Goal: Task Accomplishment & Management: Manage account settings

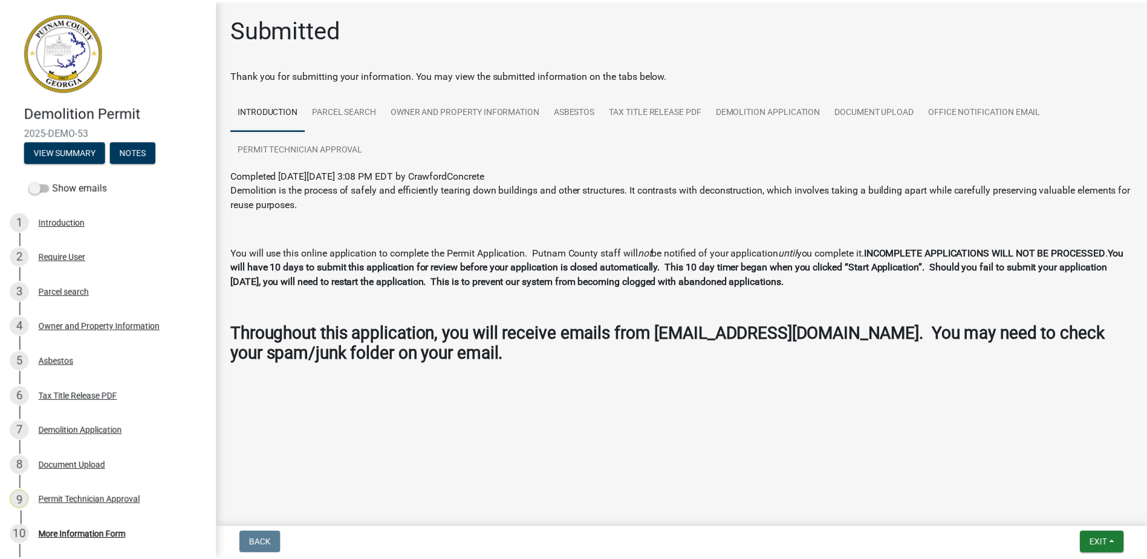
scroll to position [79, 0]
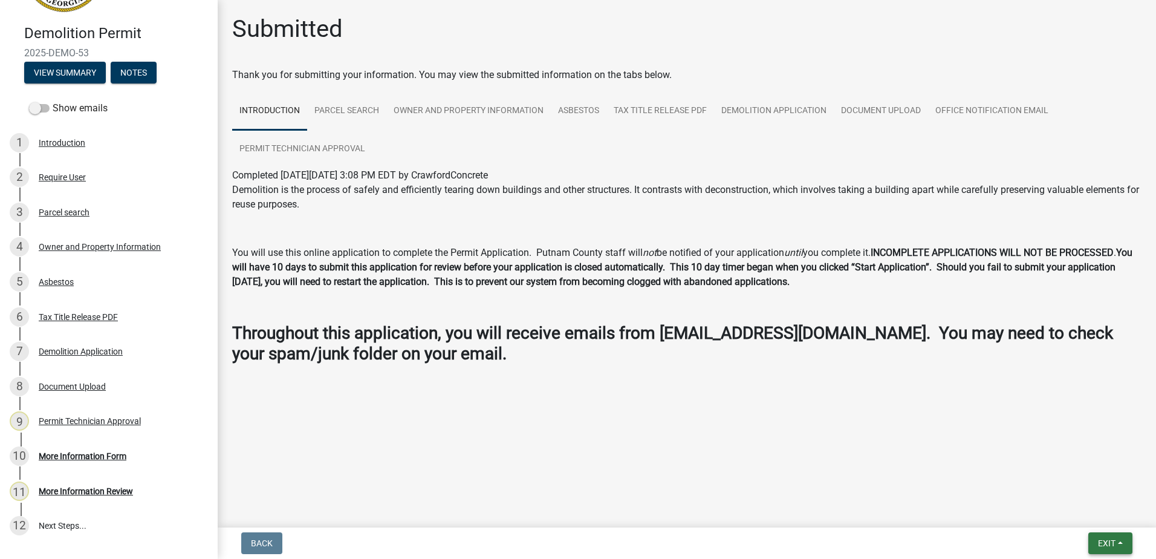
click at [1104, 541] on span "Exit" at bounding box center [1107, 543] width 18 height 10
click at [1097, 515] on button "Save & Exit" at bounding box center [1084, 511] width 97 height 29
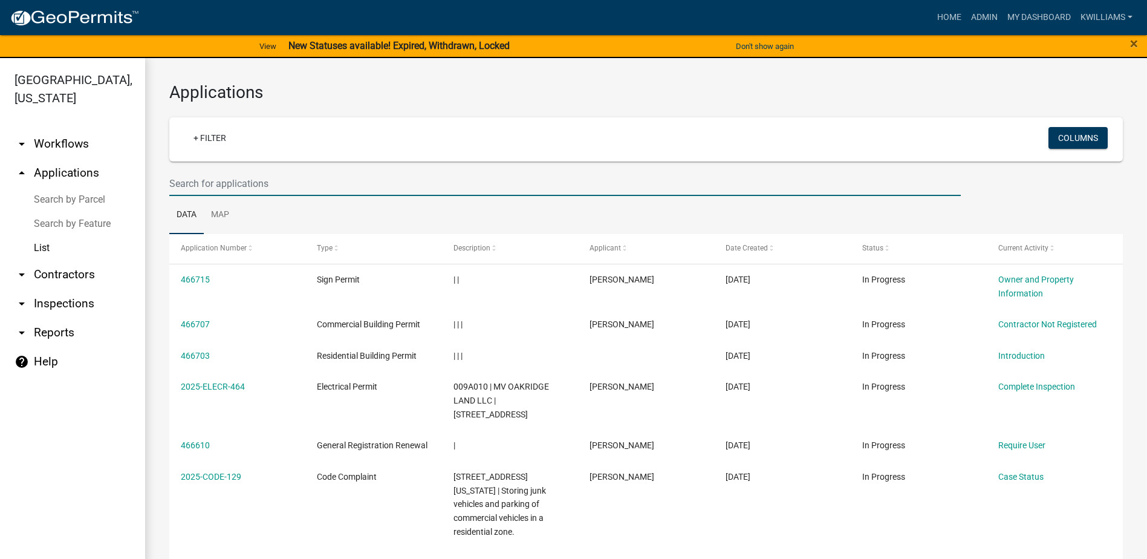
click at [213, 187] on input "text" at bounding box center [564, 183] width 791 height 25
click at [947, 11] on link "Home" at bounding box center [949, 17] width 34 height 23
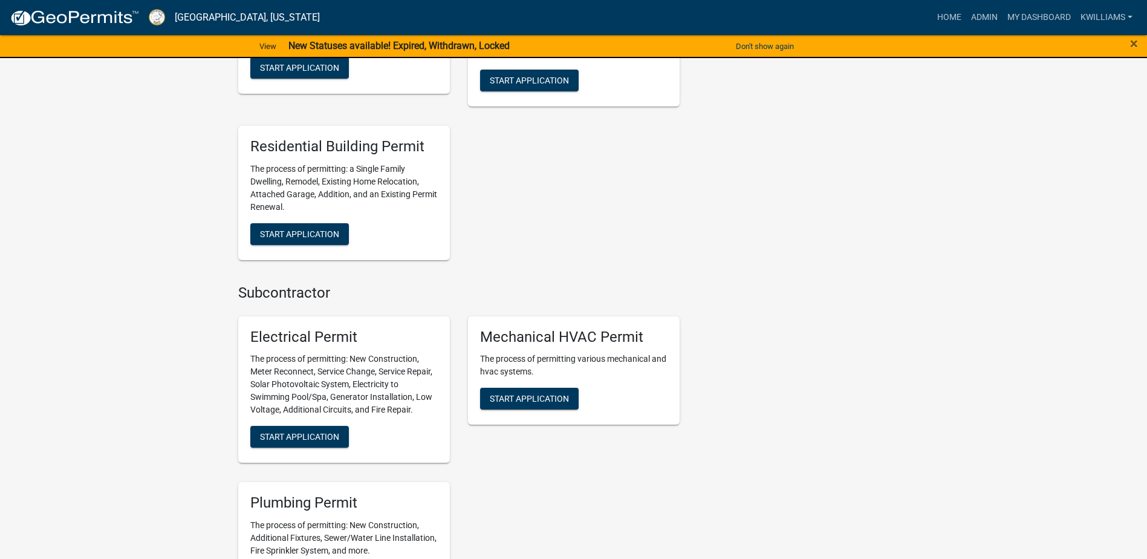
scroll to position [786, 0]
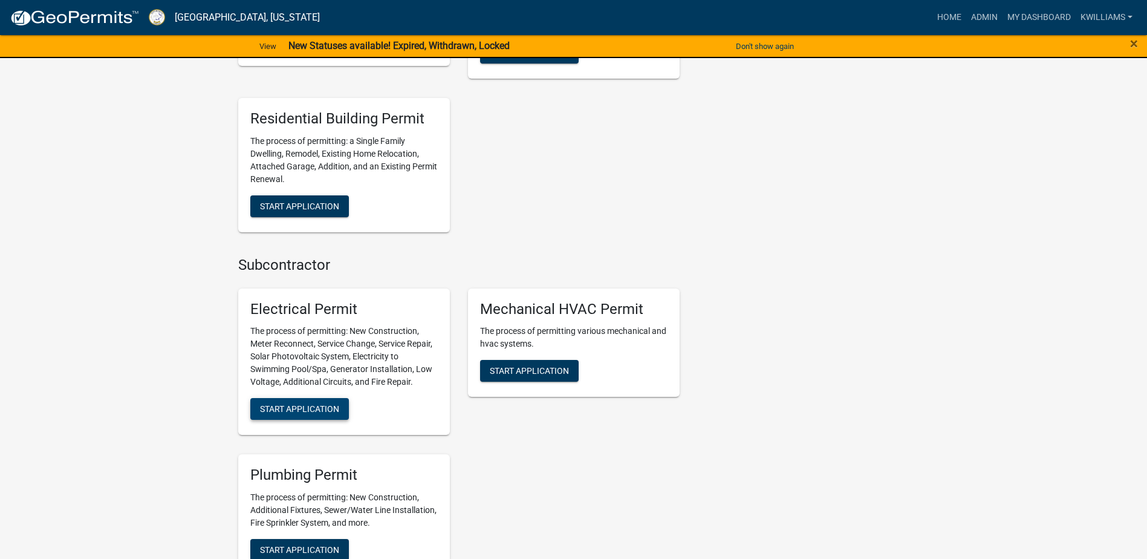
click at [298, 404] on span "Start Application" at bounding box center [299, 409] width 79 height 10
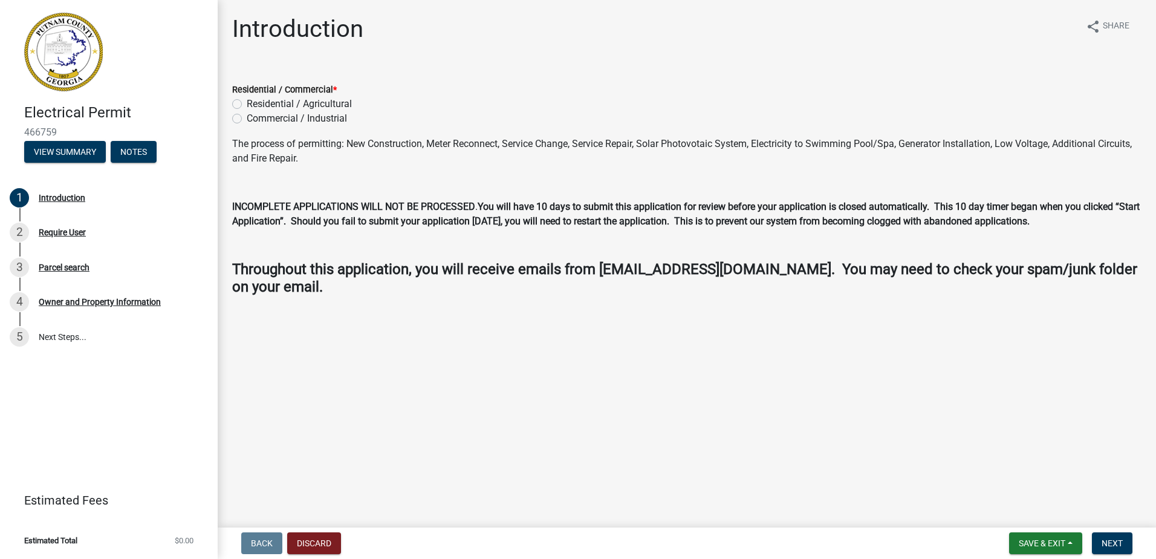
click at [247, 102] on label "Residential / Agricultural" at bounding box center [299, 104] width 105 height 15
click at [247, 102] on input "Residential / Agricultural" at bounding box center [251, 101] width 8 height 8
radio input "true"
click at [1121, 550] on button "Next" at bounding box center [1112, 543] width 41 height 22
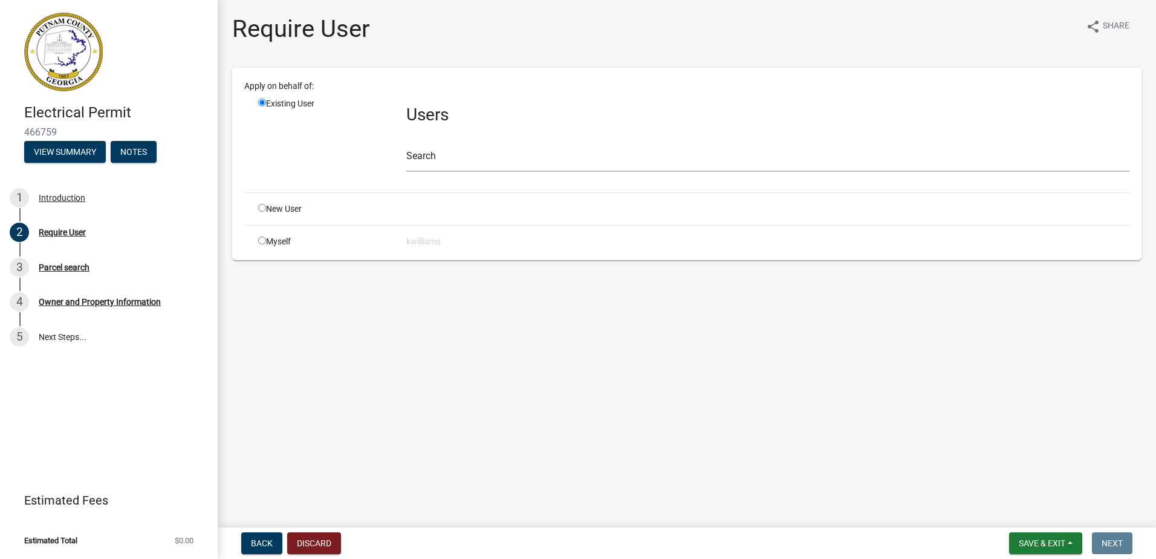
click at [460, 144] on div "Search" at bounding box center [767, 151] width 723 height 42
click at [454, 149] on input "text" at bounding box center [767, 159] width 723 height 25
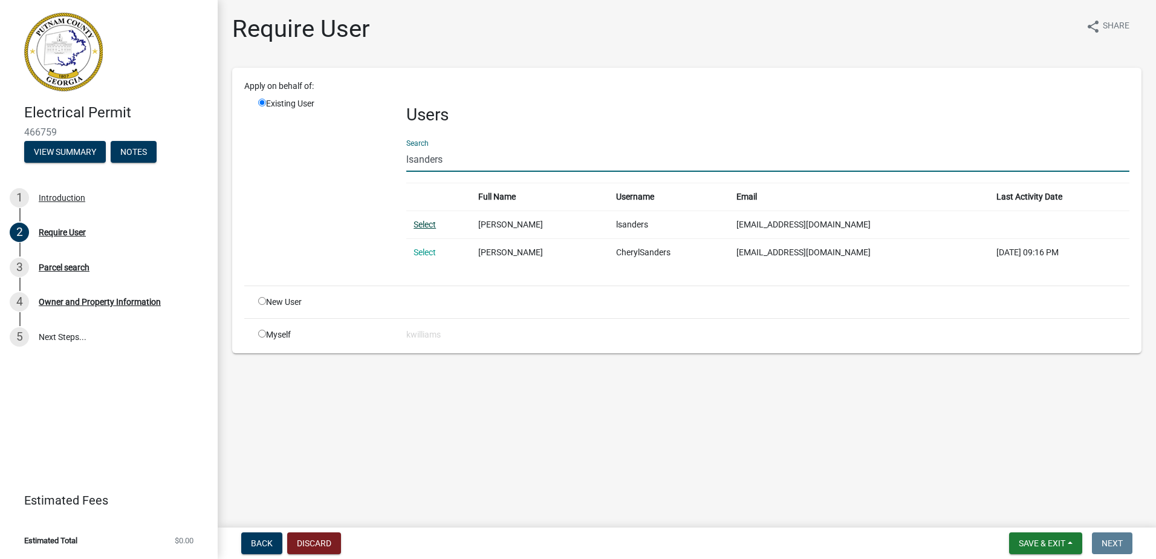
type input "lsanders"
click at [429, 224] on link "Select" at bounding box center [425, 224] width 22 height 10
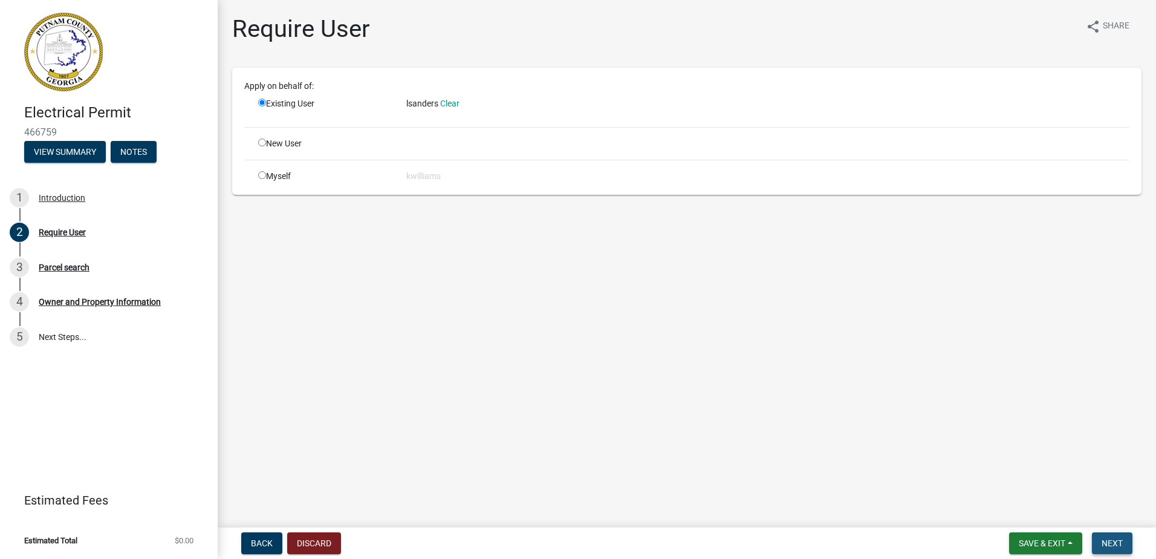
click at [1110, 540] on span "Next" at bounding box center [1112, 543] width 21 height 10
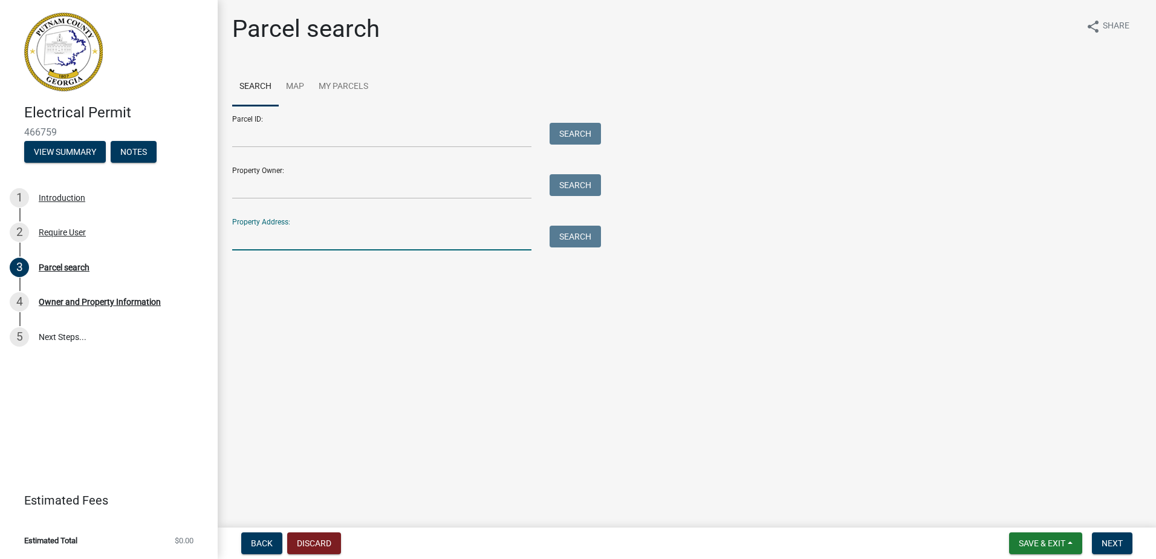
click at [279, 237] on input "Property Address:" at bounding box center [381, 238] width 299 height 25
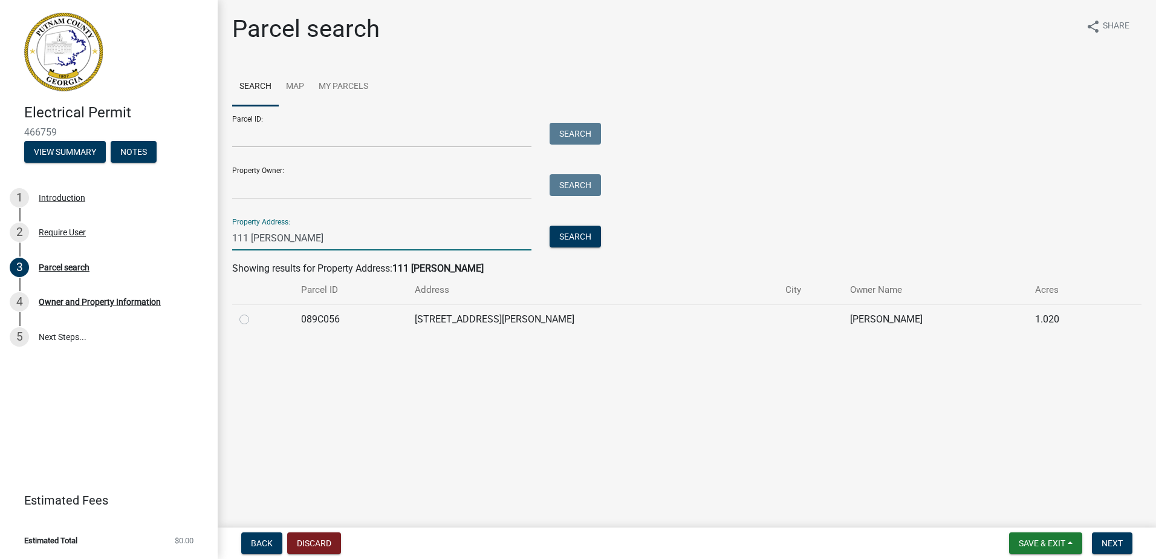
type input "111 [PERSON_NAME]"
click at [254, 312] on label at bounding box center [254, 312] width 0 height 0
click at [254, 316] on input "radio" at bounding box center [258, 316] width 8 height 8
radio input "true"
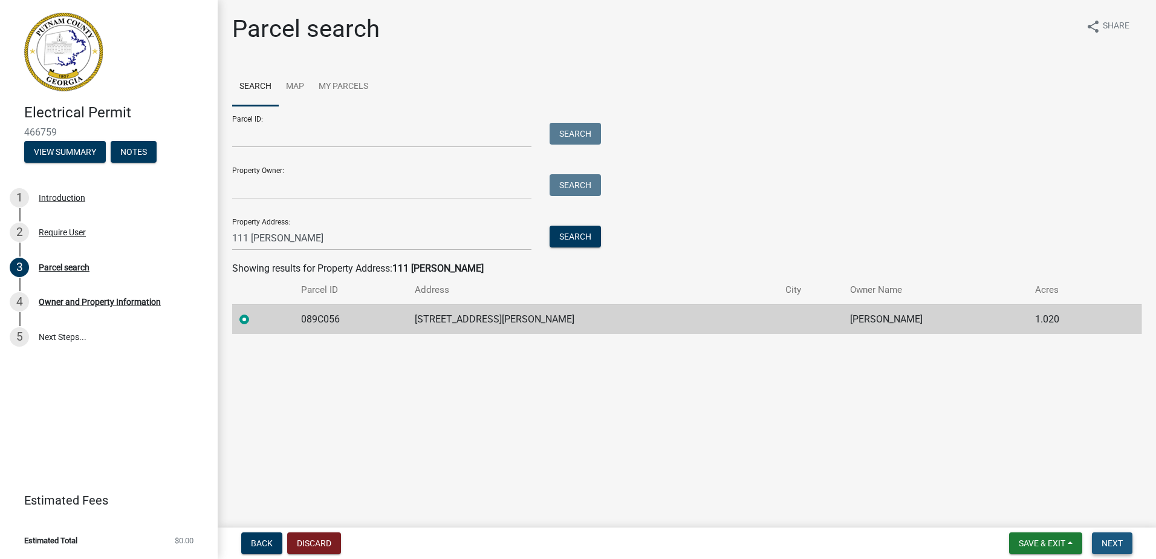
click at [1106, 539] on span "Next" at bounding box center [1112, 543] width 21 height 10
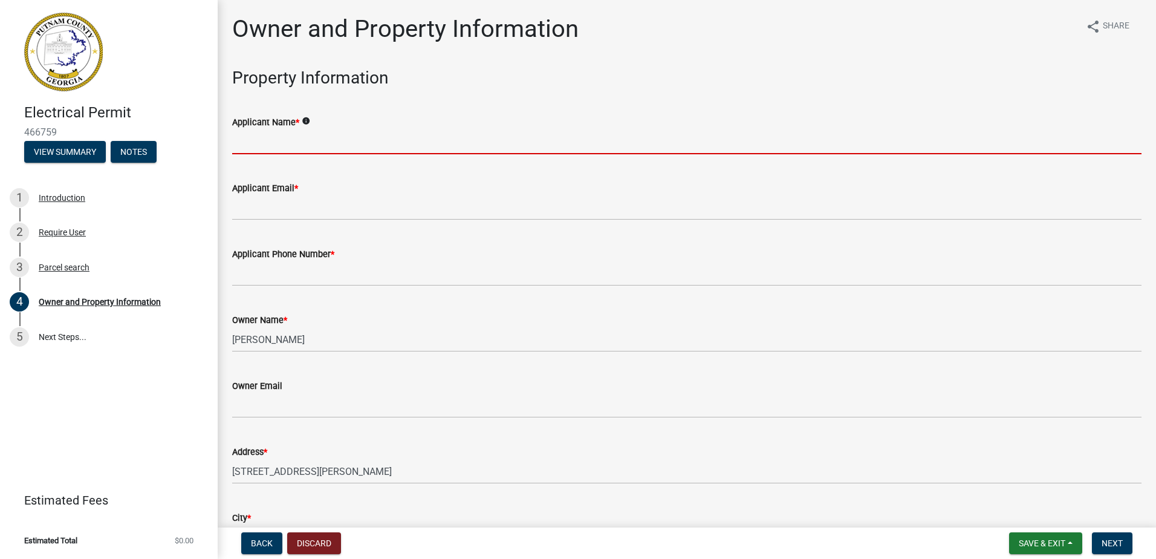
click at [233, 137] on input "Applicant Name *" at bounding box center [686, 141] width 909 height 25
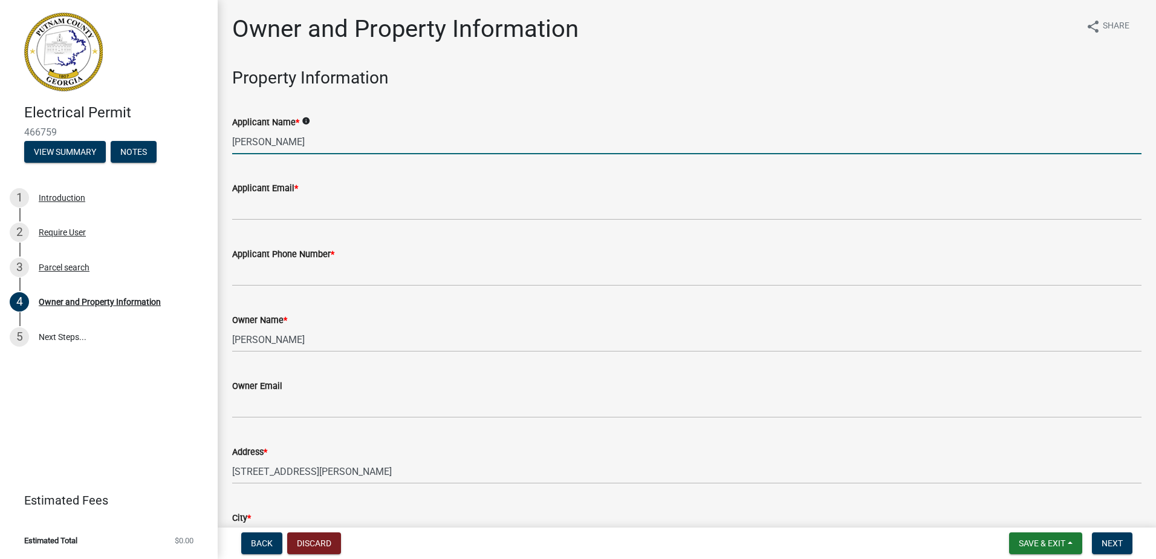
type input "[PERSON_NAME]"
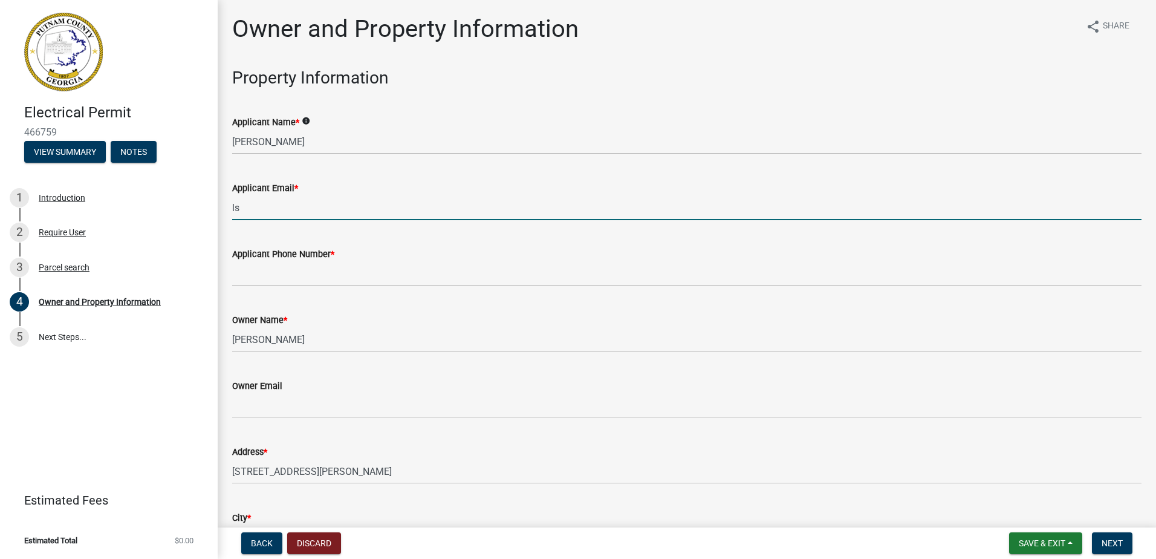
type input "l"
type input "[EMAIL_ADDRESS][DOMAIN_NAME]"
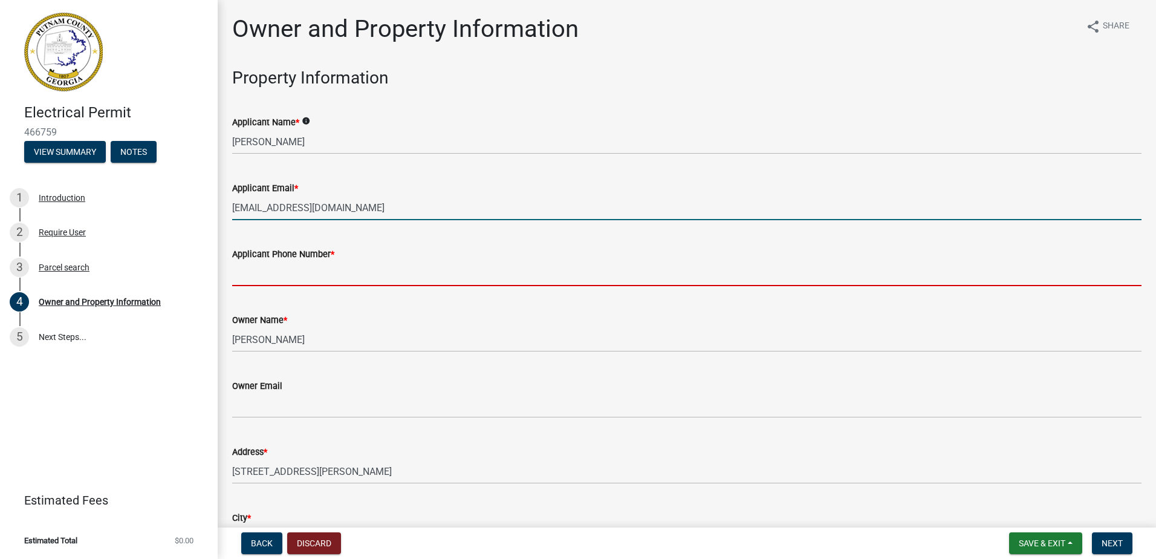
type input "7064730916"
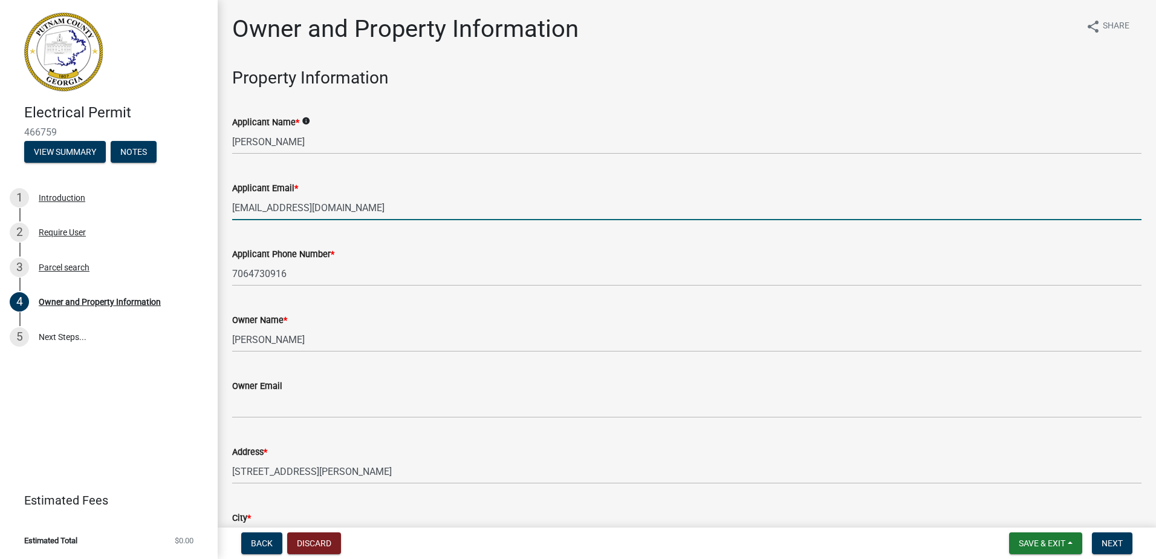
type input "[EMAIL_ADDRESS][DOMAIN_NAME]"
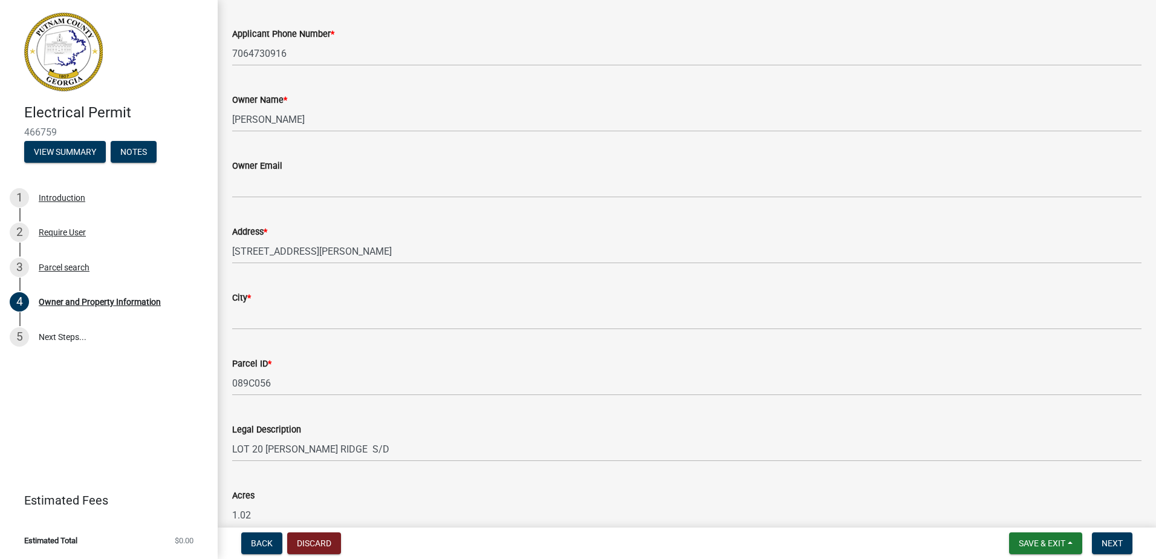
scroll to position [242, 0]
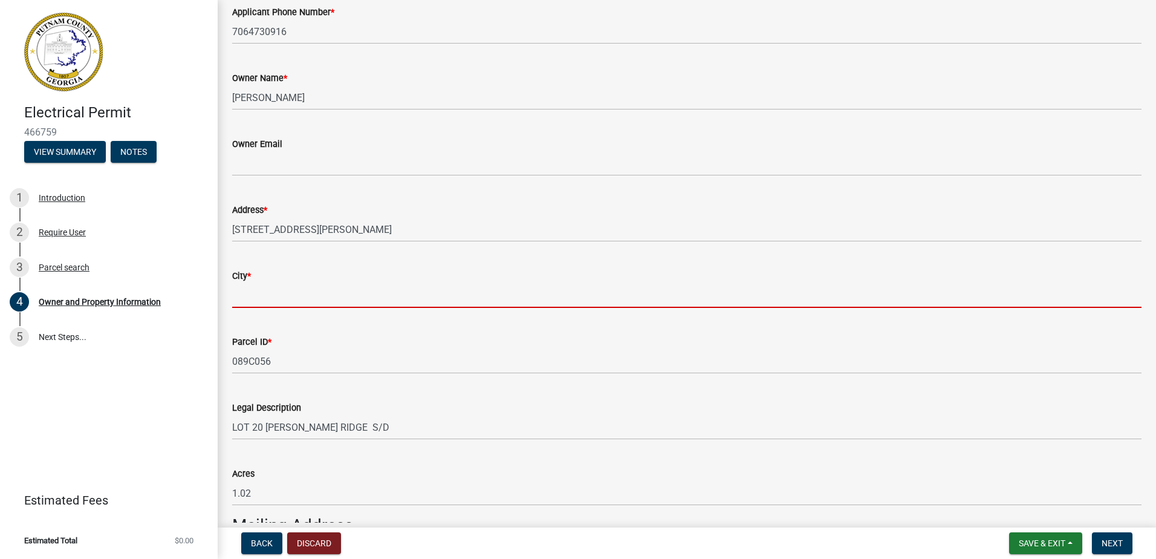
click at [252, 294] on input "City *" at bounding box center [686, 295] width 909 height 25
type input "Eatonton"
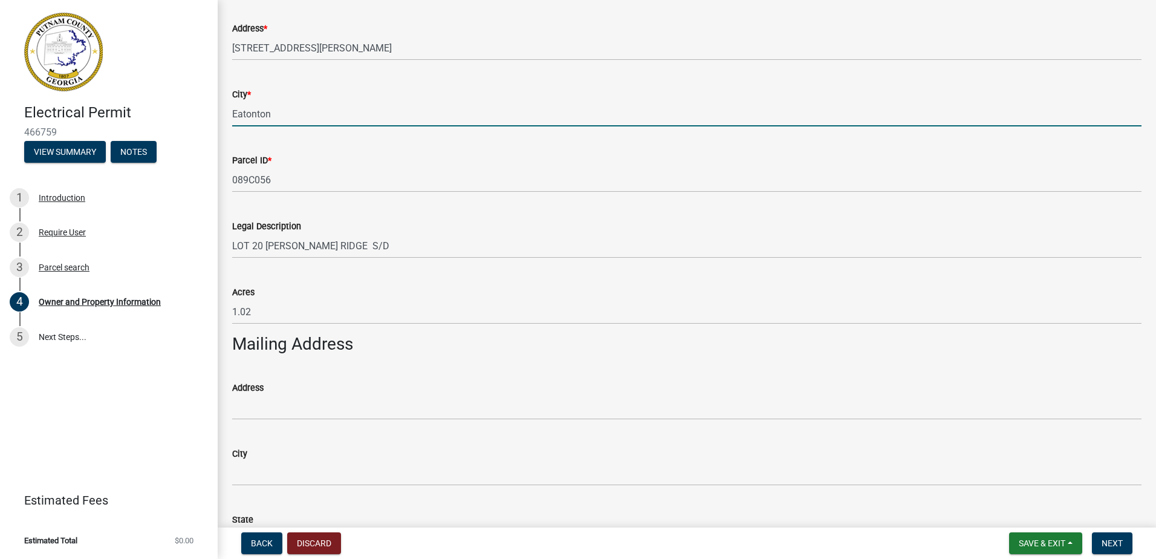
scroll to position [605, 0]
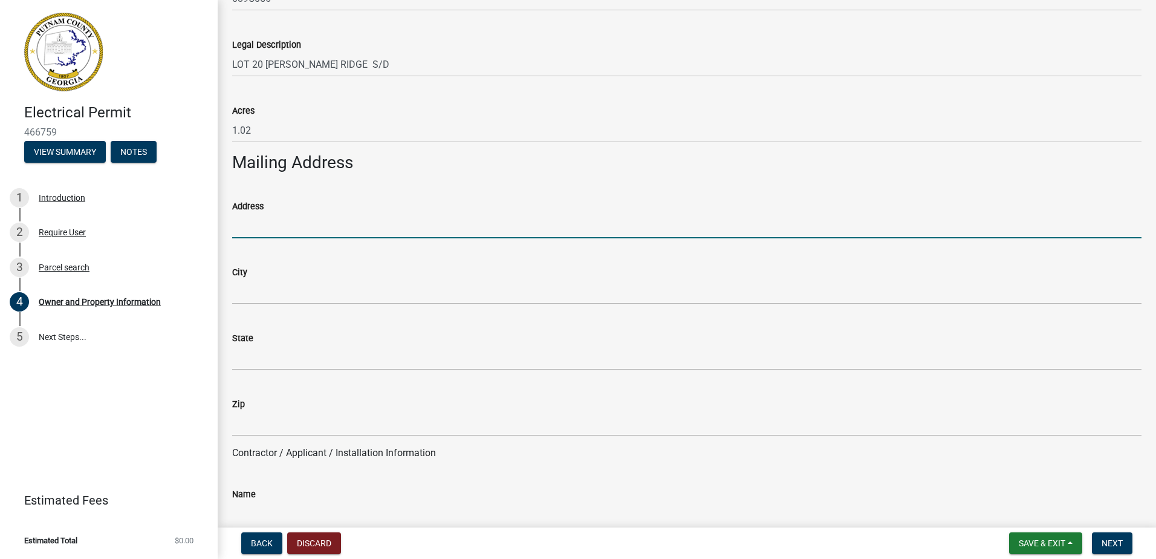
click at [242, 224] on input "Address" at bounding box center [686, 225] width 909 height 25
type input "[STREET_ADDRESS]"
type input "Eatonton"
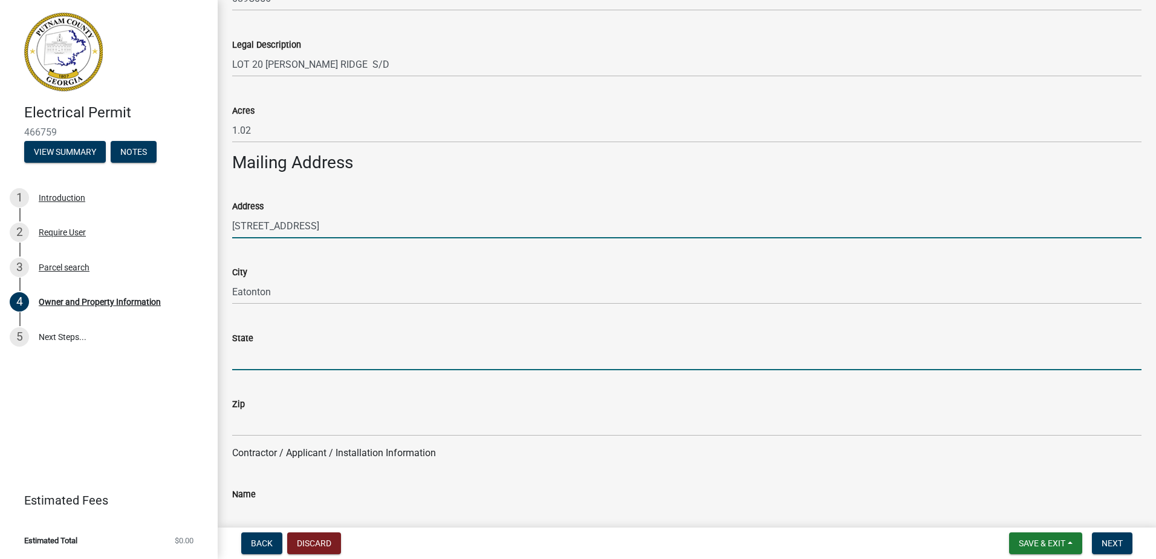
type input "[US_STATE]"
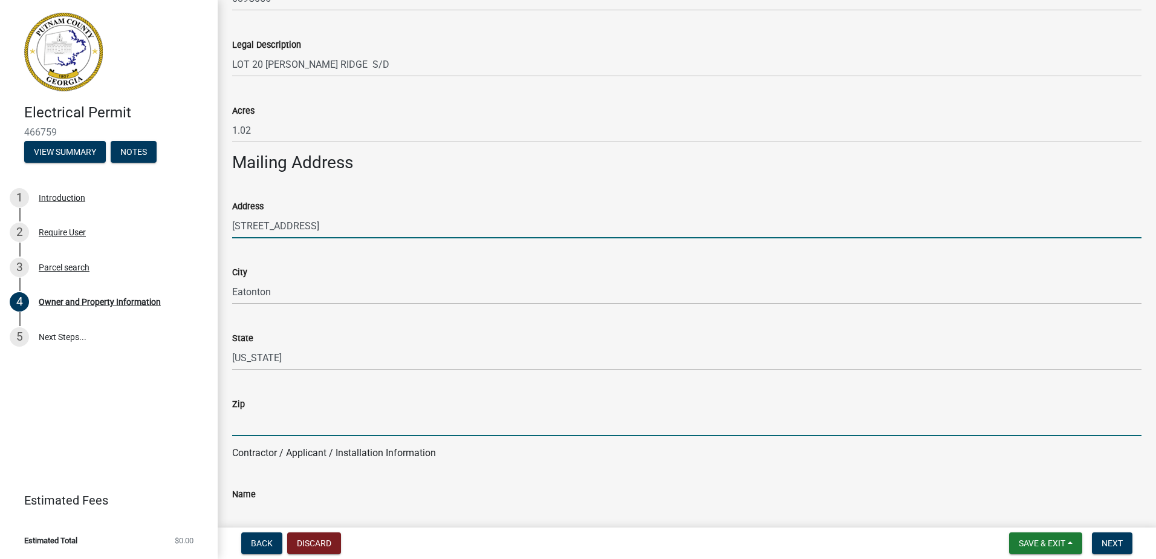
type input "31024"
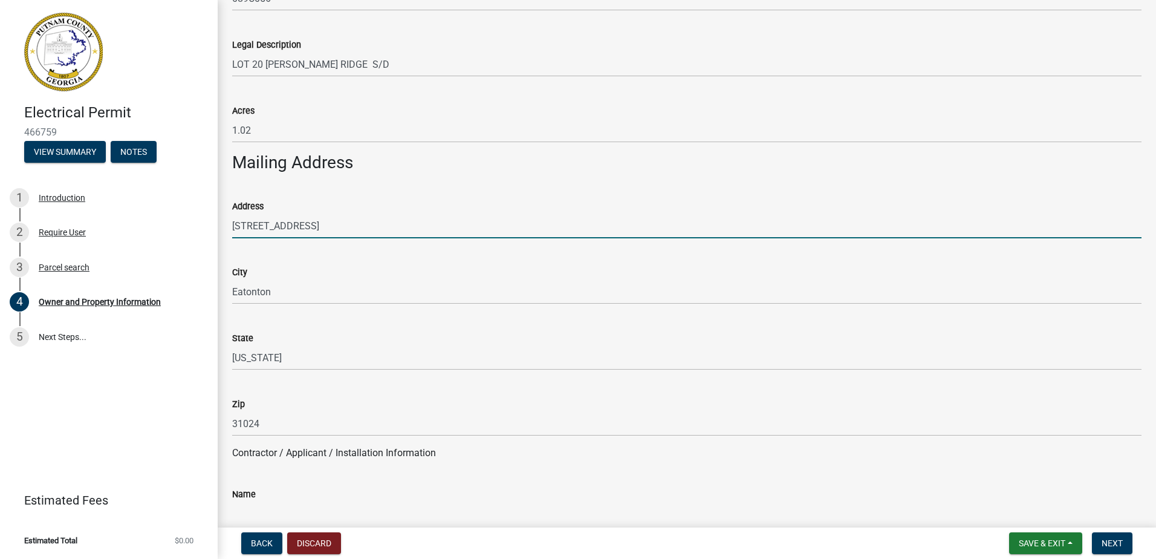
type input "[US_STATE]"
type input "31024"
select select "8"
select select "2025"
select select "8"
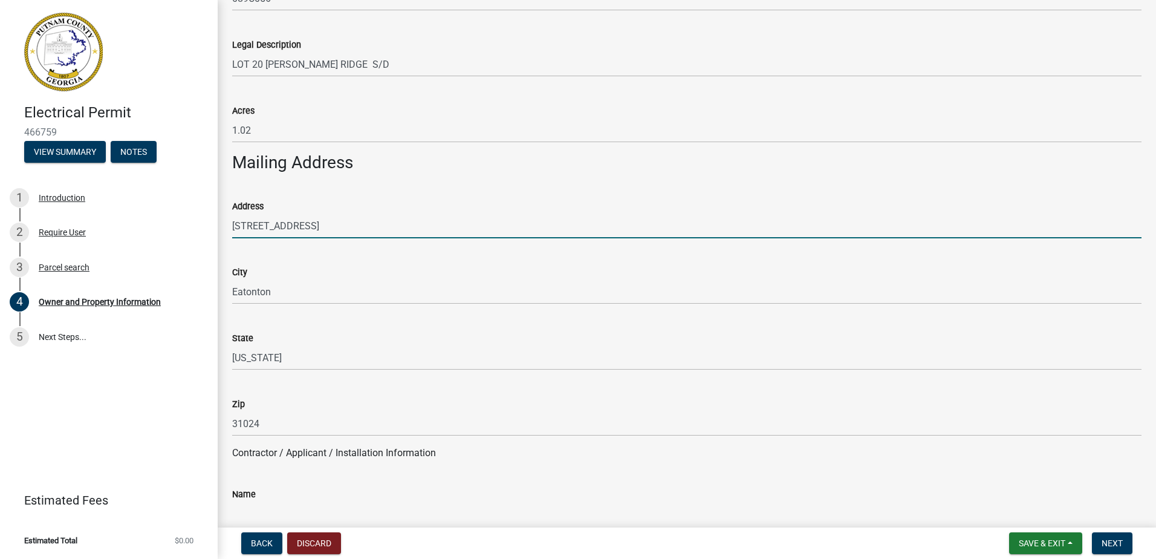
select select "2025"
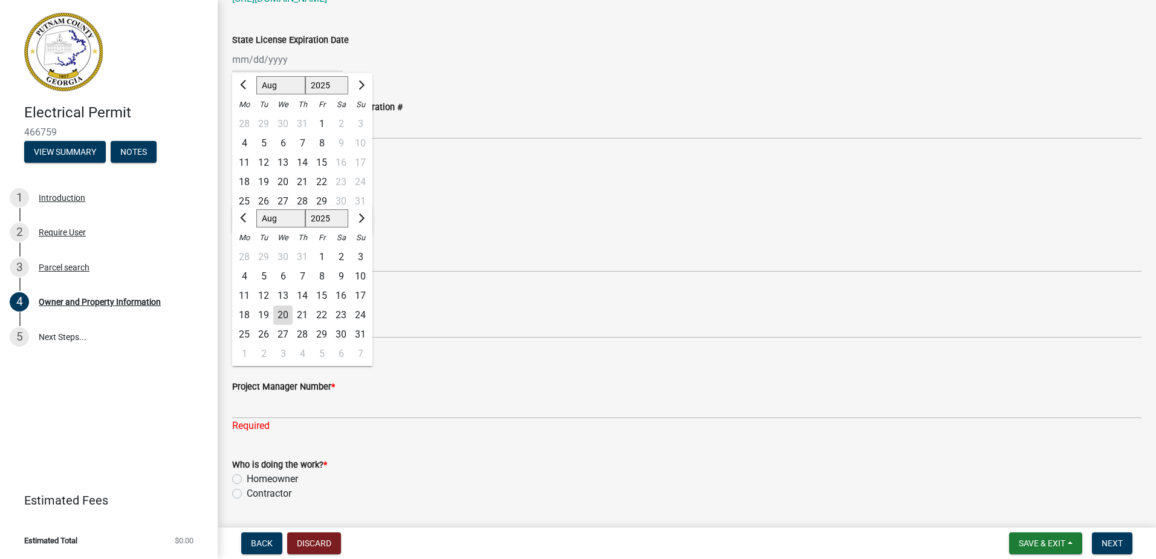
scroll to position [1702, 0]
click at [588, 165] on div "Business License Expiration Date" at bounding box center [686, 171] width 909 height 15
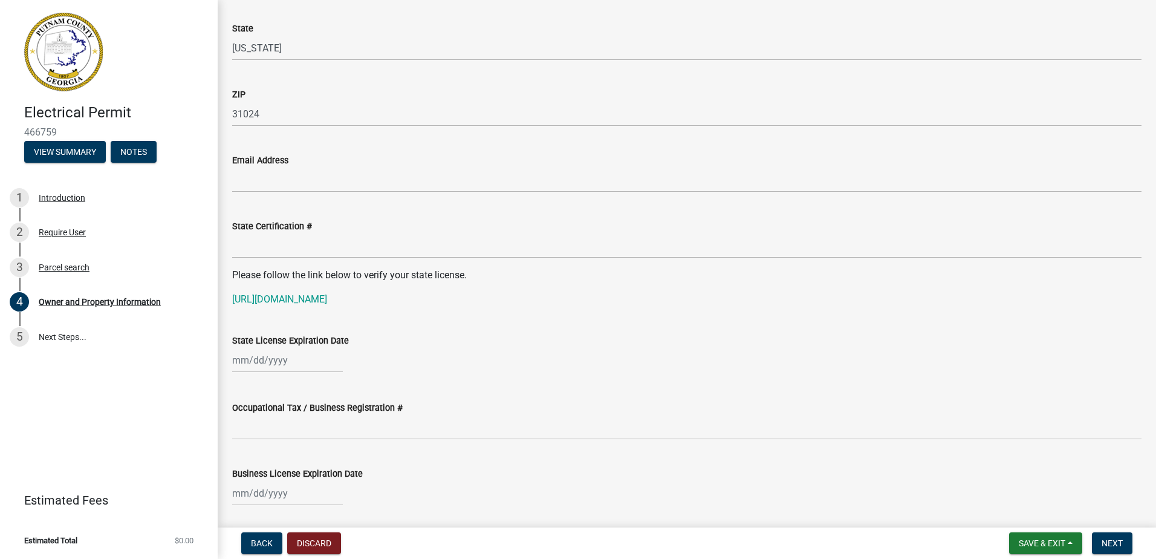
scroll to position [1460, 0]
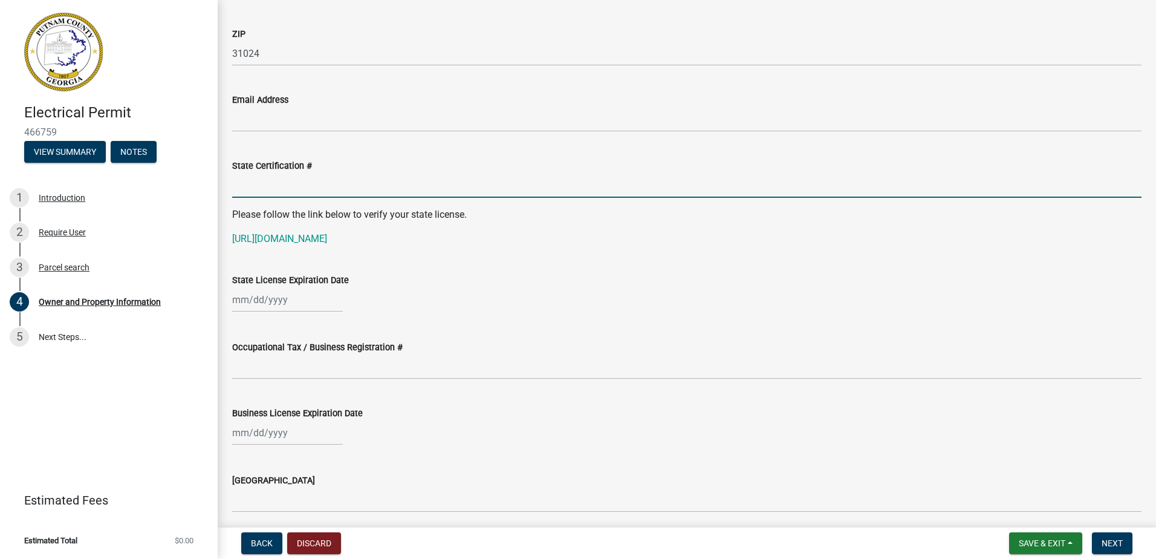
click at [255, 188] on input "State Certification #" at bounding box center [686, 185] width 909 height 25
type input "EN215165"
drag, startPoint x: 285, startPoint y: 186, endPoint x: 206, endPoint y: 183, distance: 78.6
click at [203, 186] on div "Electrical Permit 466759 View Summary Notes 1 Introduction 2 Require User 3 Par…" at bounding box center [578, 279] width 1156 height 559
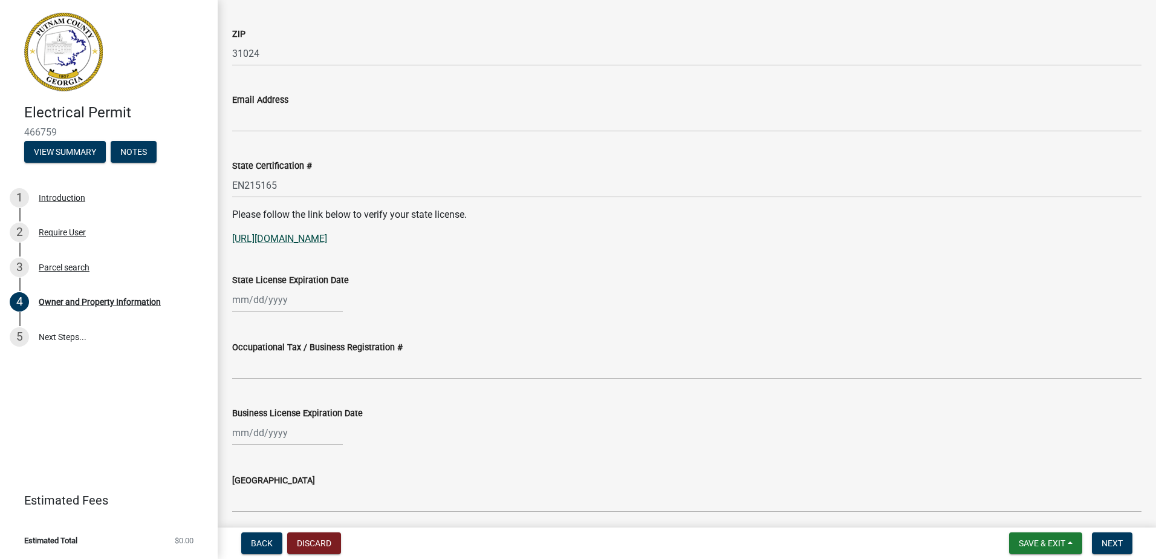
click at [278, 241] on link "[URL][DOMAIN_NAME]" at bounding box center [279, 238] width 95 height 11
click at [1044, 542] on span "Save & Exit" at bounding box center [1042, 543] width 47 height 10
click at [1016, 516] on button "Save & Exit" at bounding box center [1033, 511] width 97 height 29
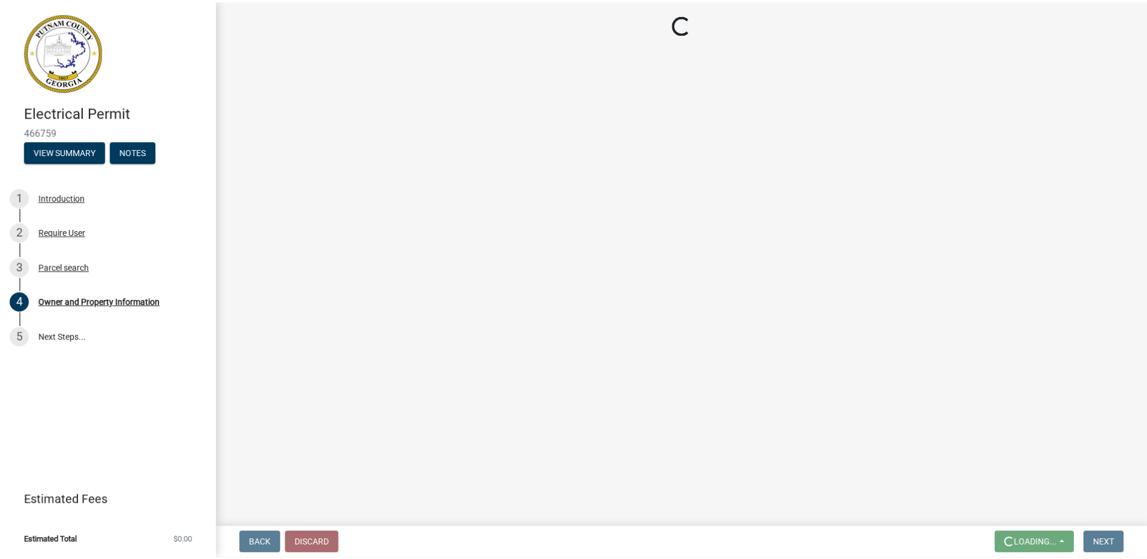
scroll to position [0, 0]
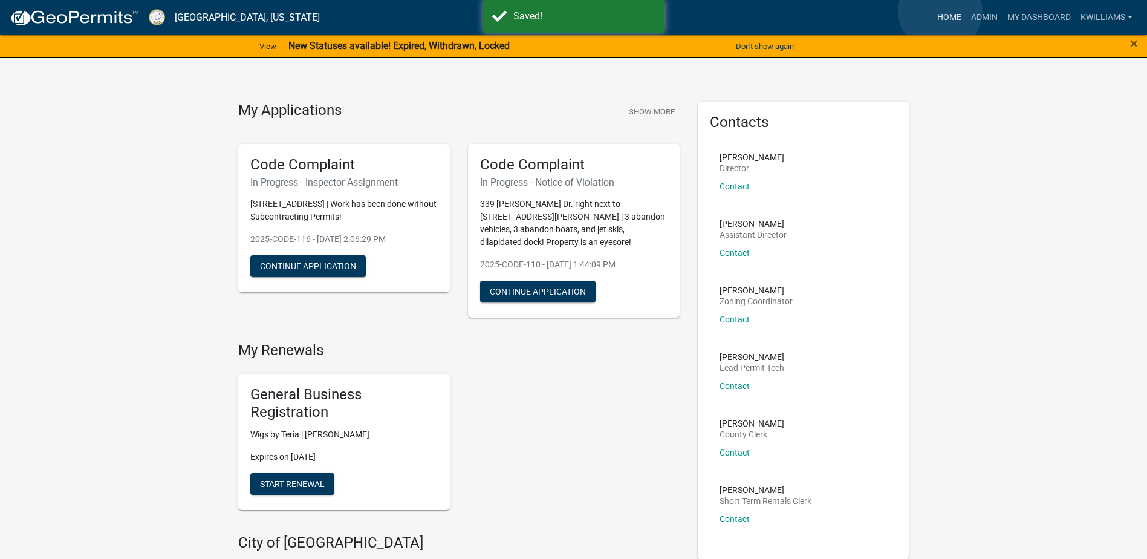
click at [940, 11] on link "Home" at bounding box center [949, 17] width 34 height 23
click at [949, 22] on link "Home" at bounding box center [949, 17] width 34 height 23
click at [976, 18] on link "Admin" at bounding box center [984, 17] width 36 height 23
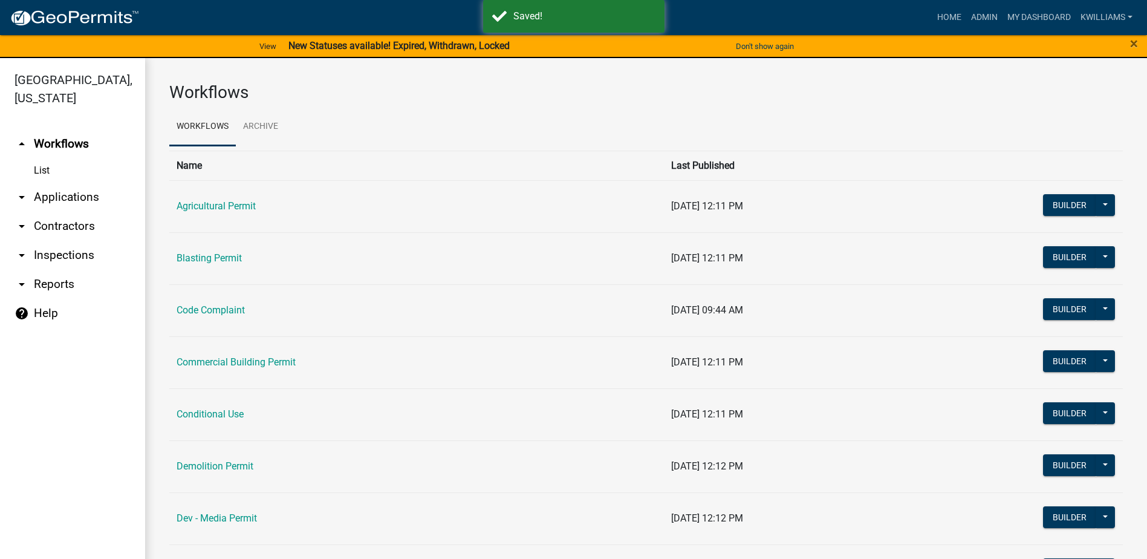
click at [29, 198] on link "arrow_drop_down Applications" at bounding box center [72, 197] width 145 height 29
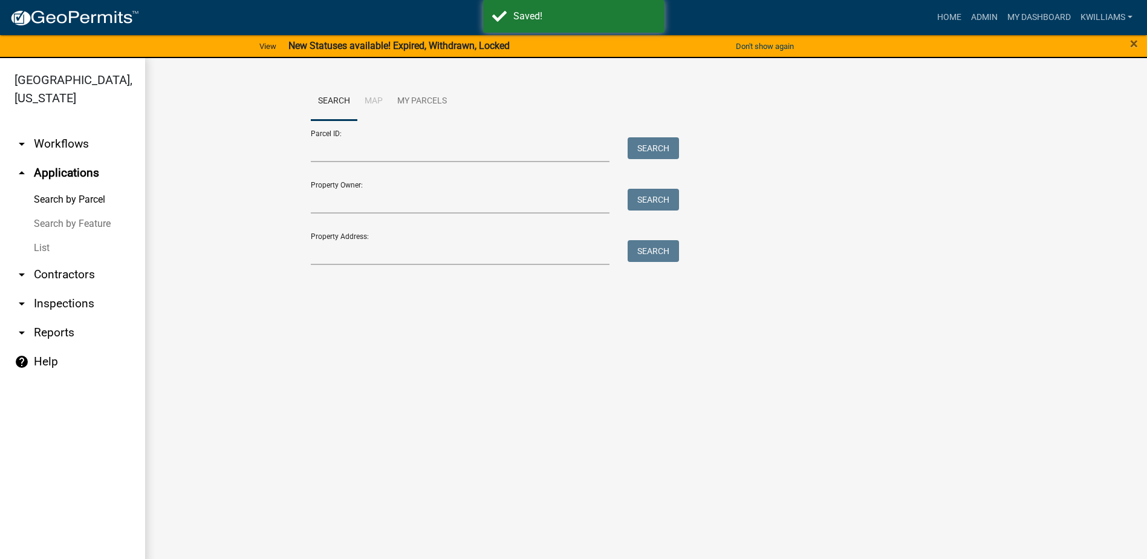
click at [33, 245] on link "List" at bounding box center [72, 248] width 145 height 24
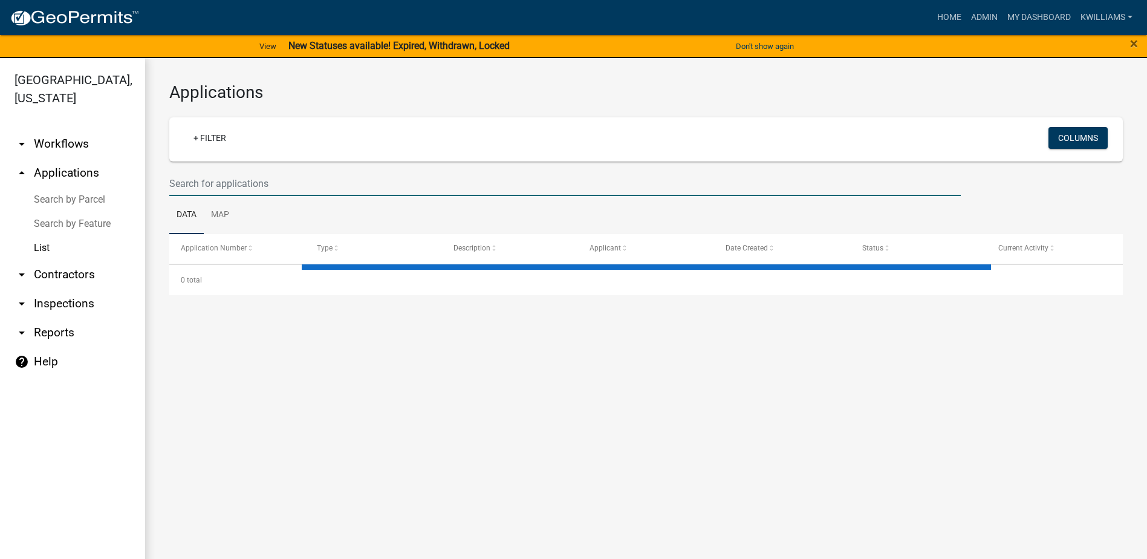
click at [204, 188] on input "text" at bounding box center [564, 183] width 791 height 25
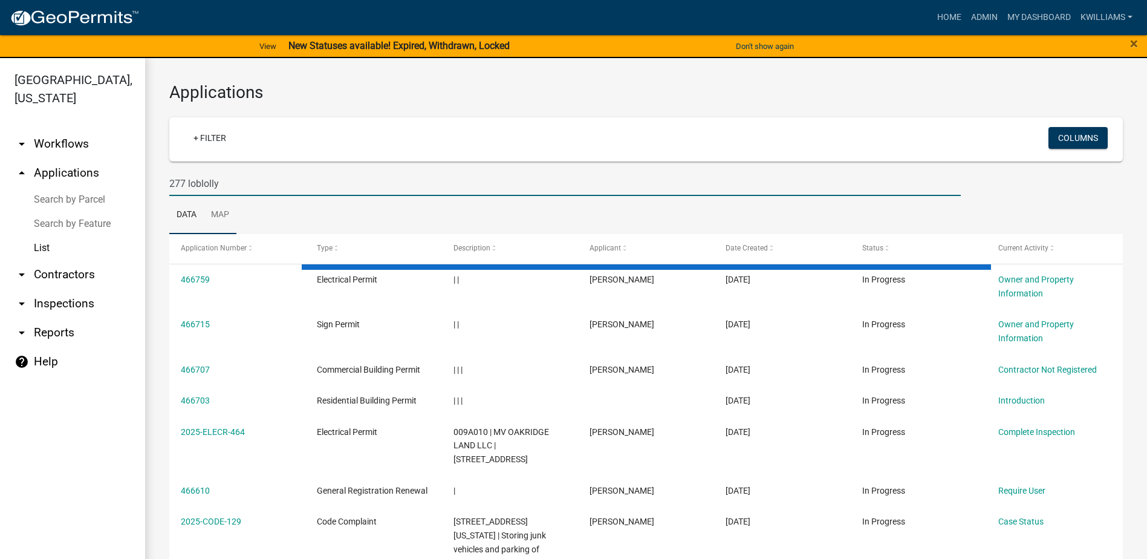
type input "277 loblolly"
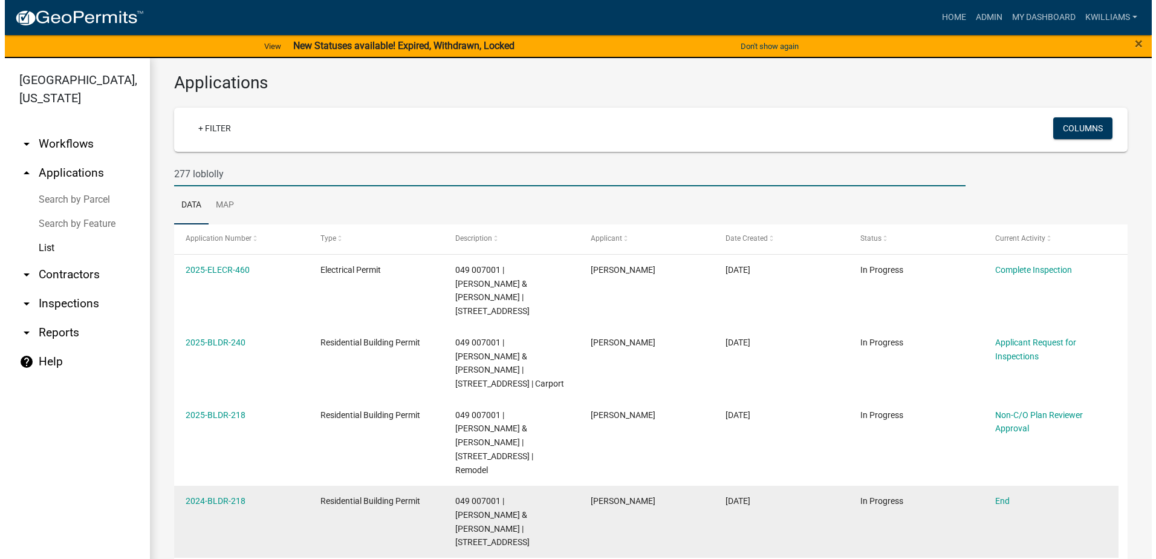
scroll to position [26, 0]
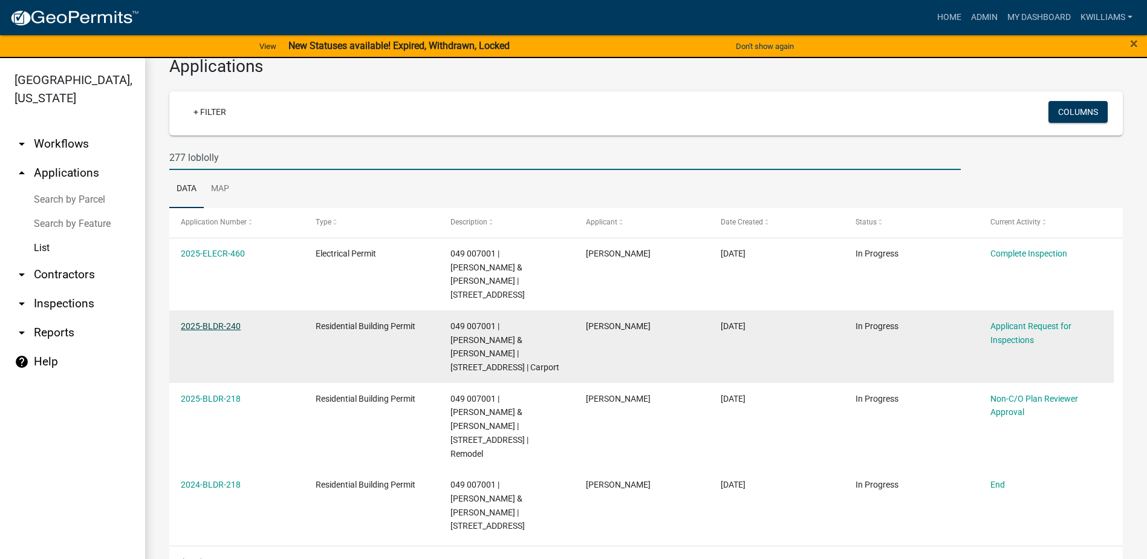
click at [214, 324] on link "2025-BLDR-240" at bounding box center [211, 326] width 60 height 10
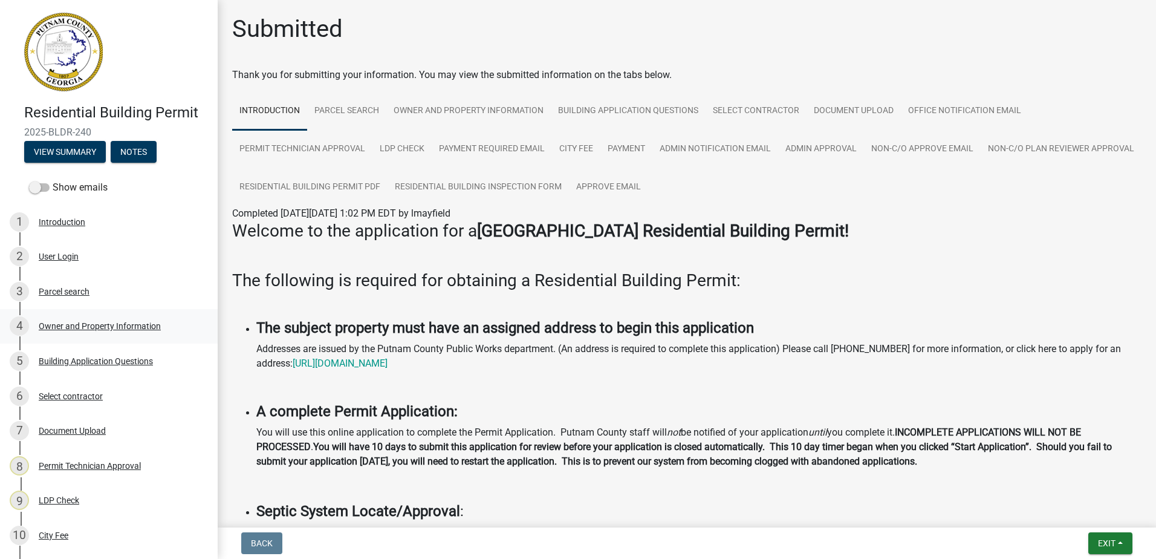
click at [89, 323] on div "Owner and Property Information" at bounding box center [100, 326] width 122 height 8
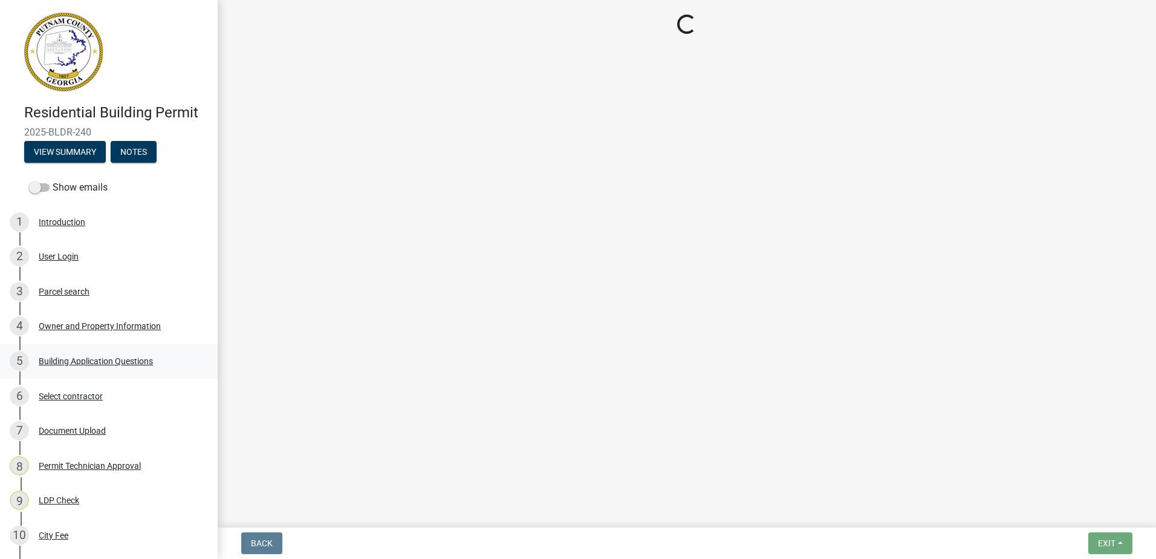
select select "ef7a1fc2-7a7a-426d-b1f0-c9b9b6ca7ff4"
select select "333e9b37-8f9e-4c36-bc21-2ca50ed92d5c"
select select "95c2f08d-bd21-40ac-acc0-bf0ad2ba7c20"
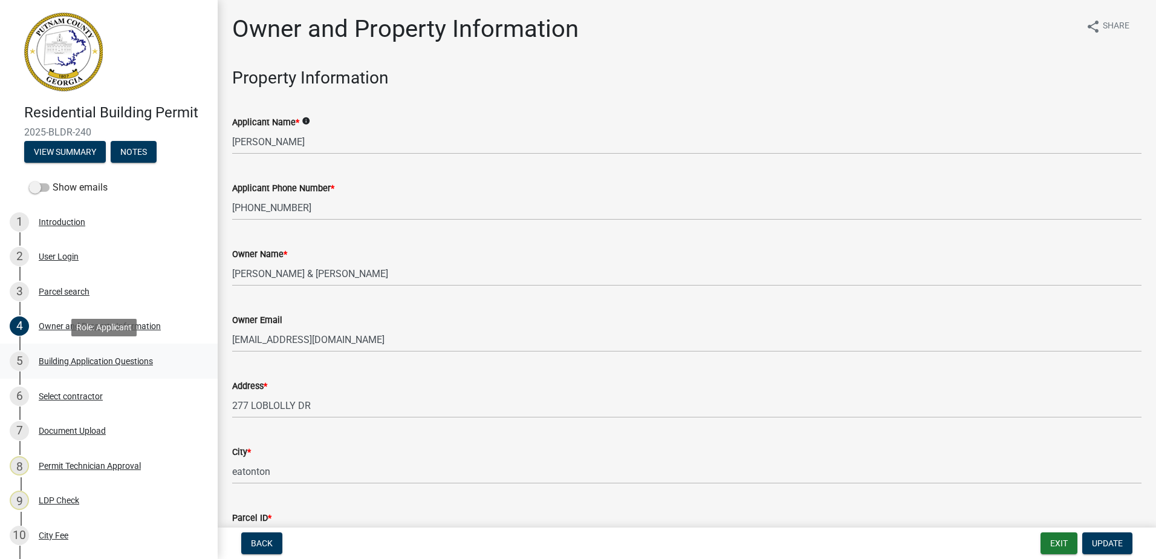
click at [74, 365] on div "Building Application Questions" at bounding box center [96, 361] width 114 height 8
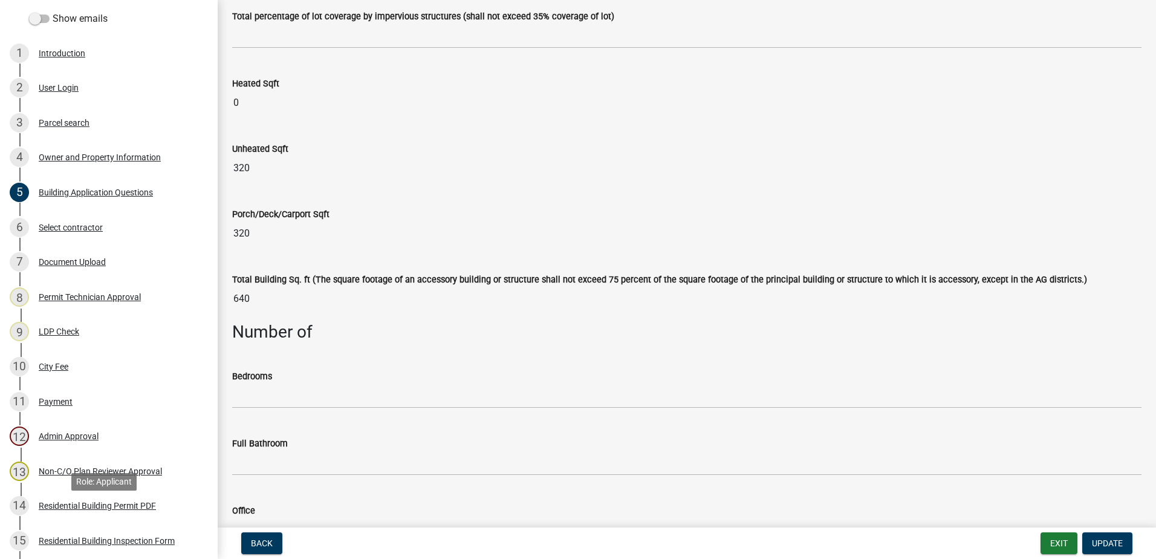
scroll to position [350, 0]
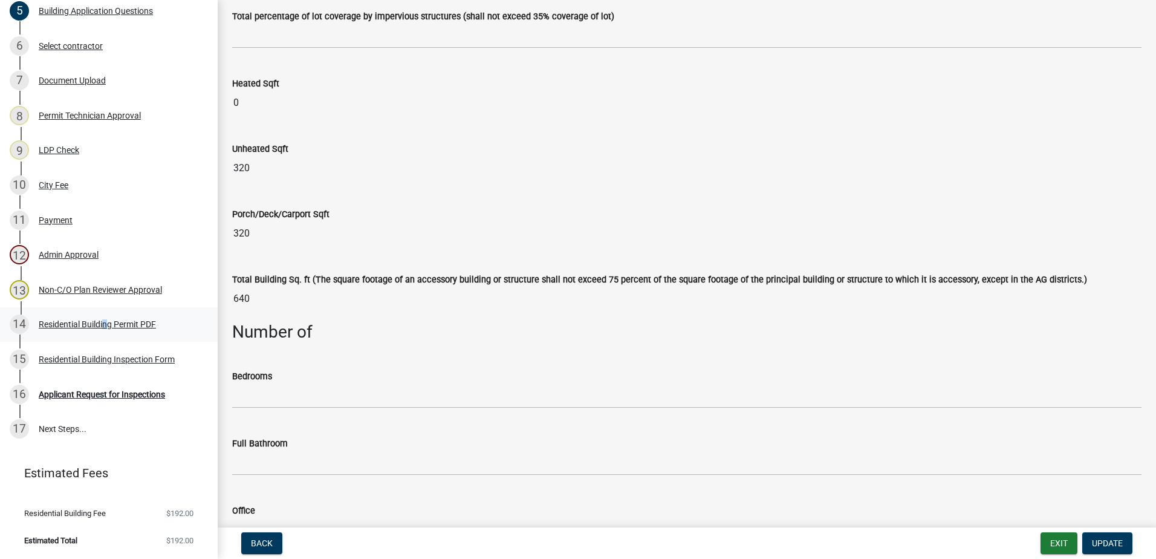
click at [103, 317] on div "14 Residential Building Permit PDF" at bounding box center [104, 323] width 189 height 19
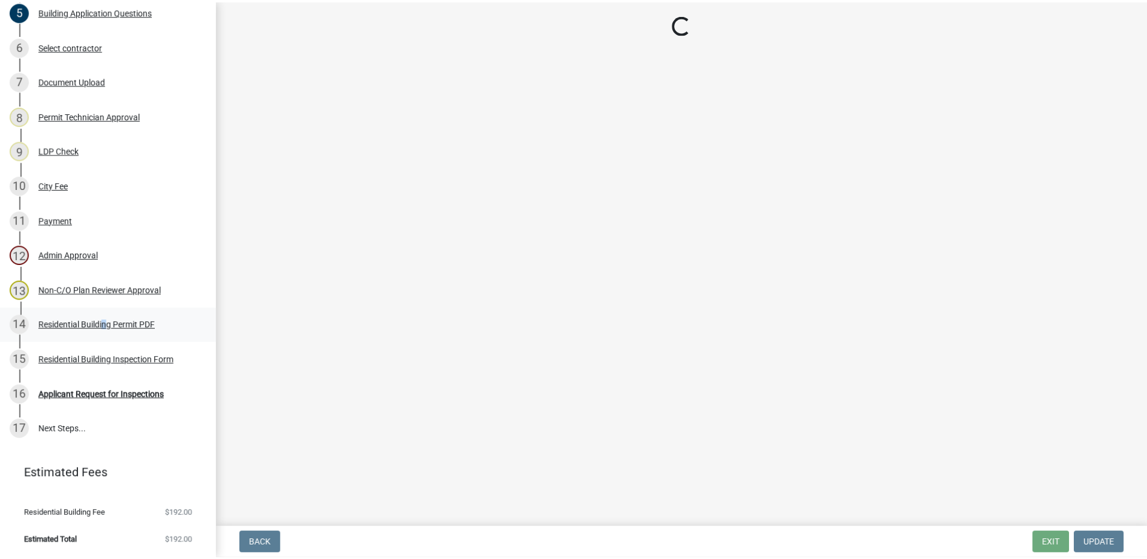
scroll to position [0, 0]
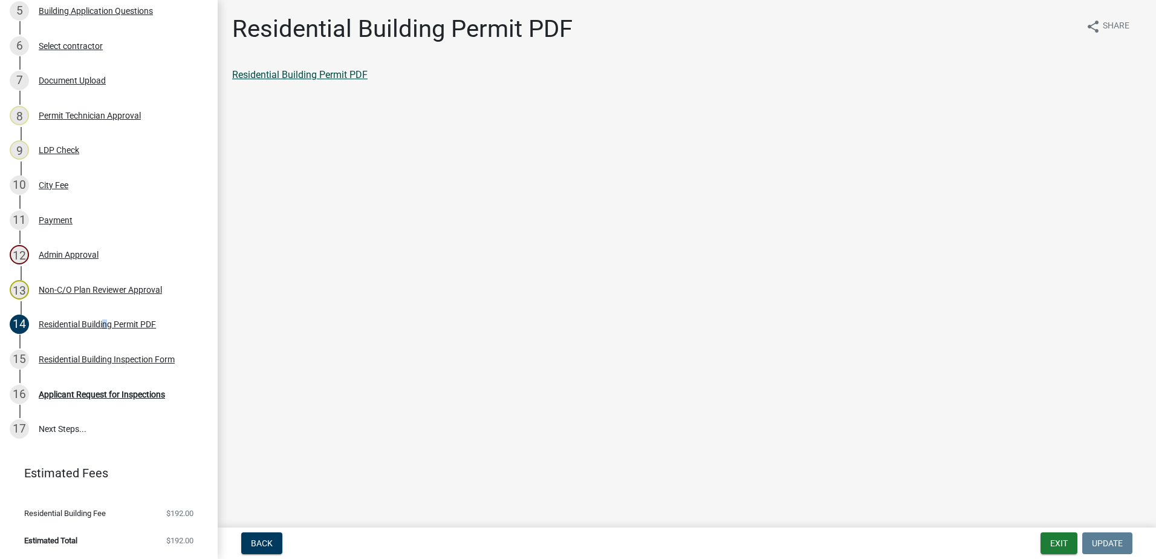
click at [282, 77] on link "Residential Building Permit PDF" at bounding box center [299, 74] width 135 height 11
click at [79, 357] on div "Residential Building Inspection Form" at bounding box center [107, 359] width 136 height 8
click at [325, 65] on div "Residential Building Inspection Form share Share Residential Building Inspectio…" at bounding box center [686, 59] width 927 height 88
click at [320, 78] on link "Residential Building Inspection Form" at bounding box center [310, 74] width 156 height 11
click at [1046, 542] on button "Exit" at bounding box center [1059, 543] width 37 height 22
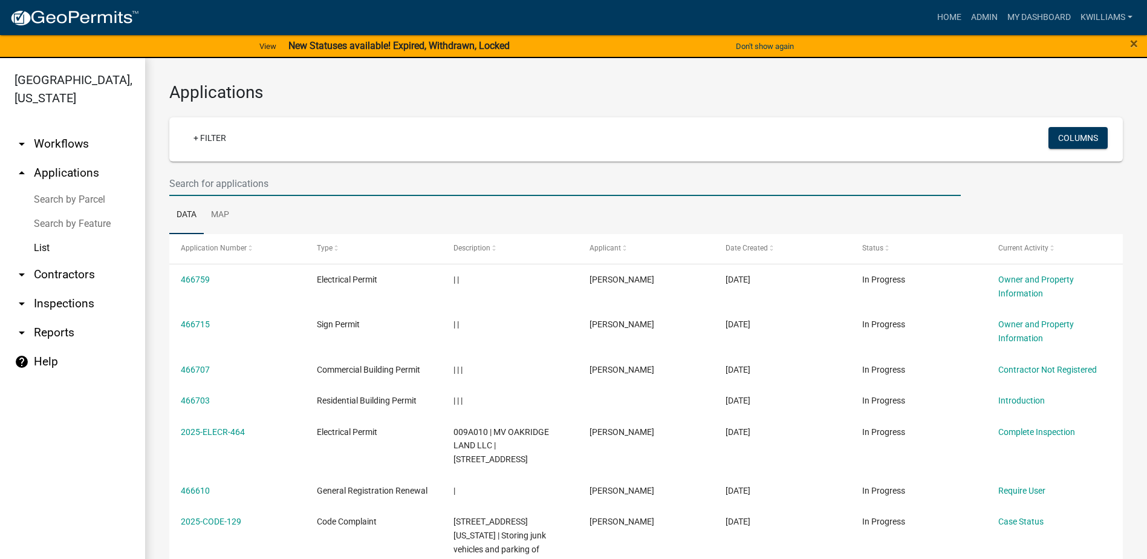
click at [209, 174] on input "text" at bounding box center [564, 183] width 791 height 25
type input "277 loblolly"
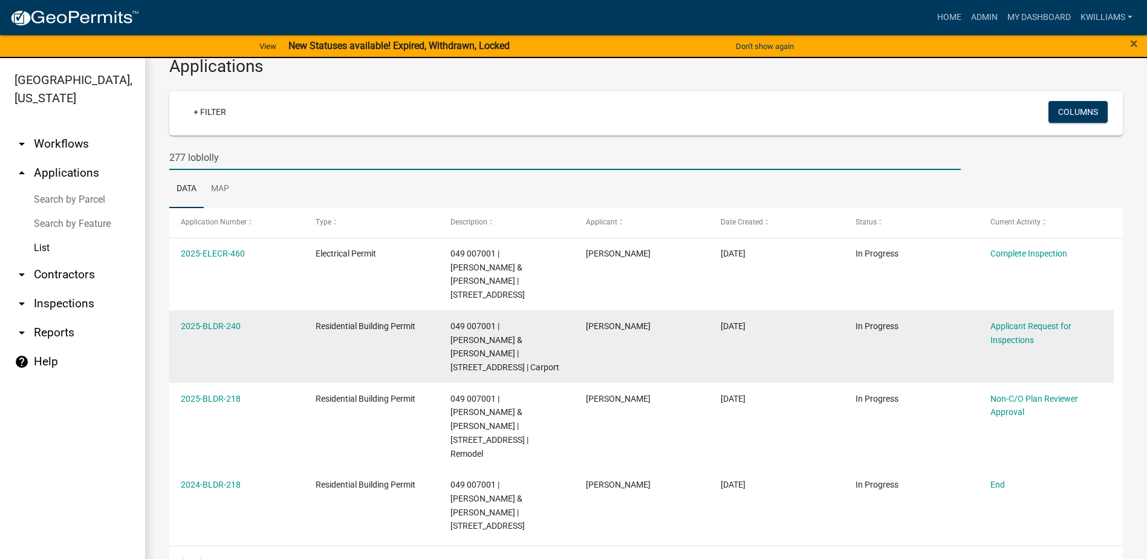
scroll to position [15, 0]
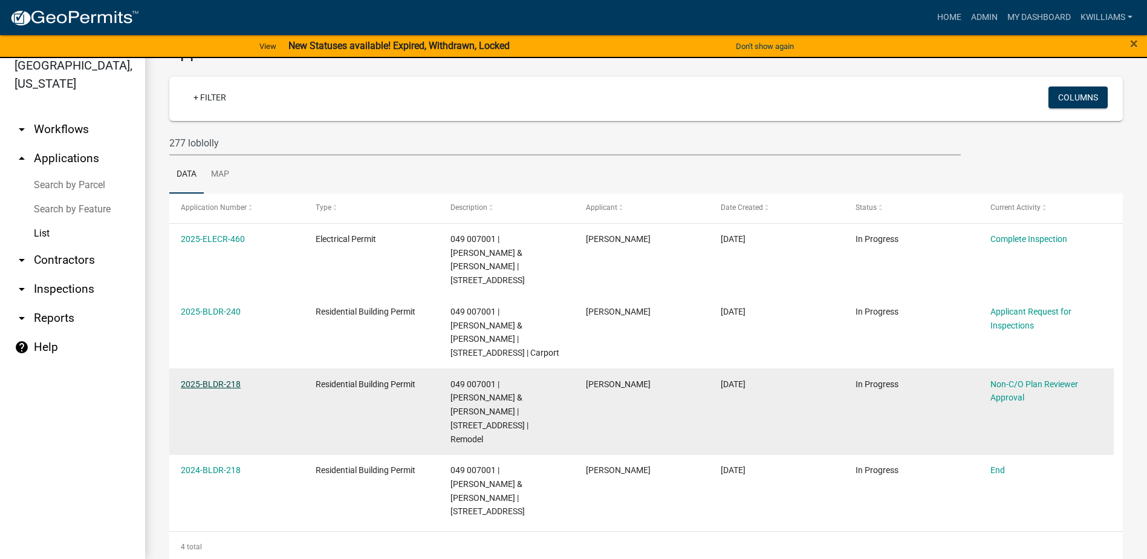
click at [218, 388] on link "2025-BLDR-218" at bounding box center [211, 384] width 60 height 10
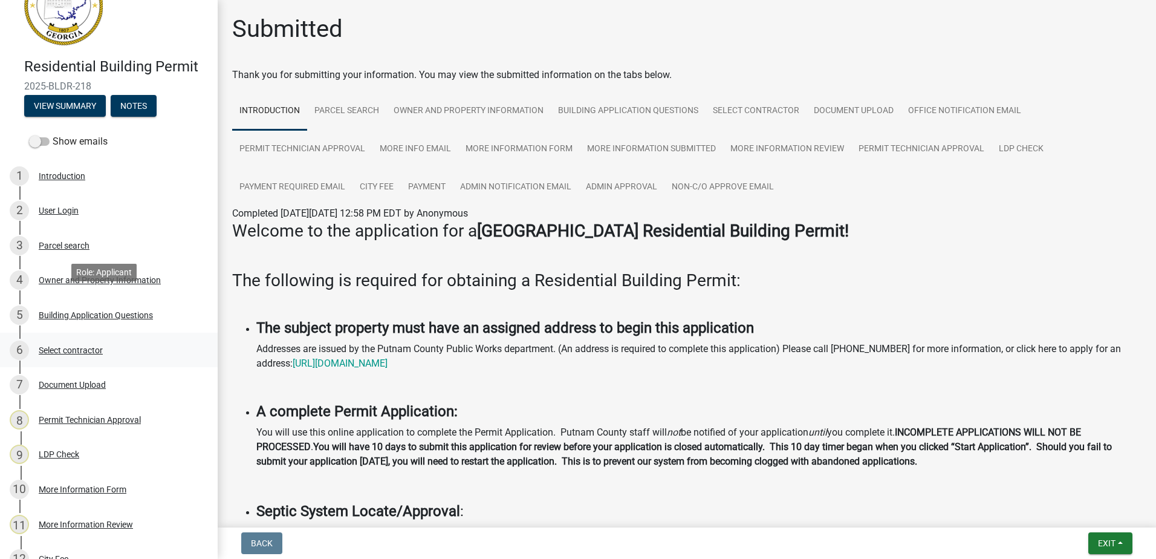
scroll to position [73, 0]
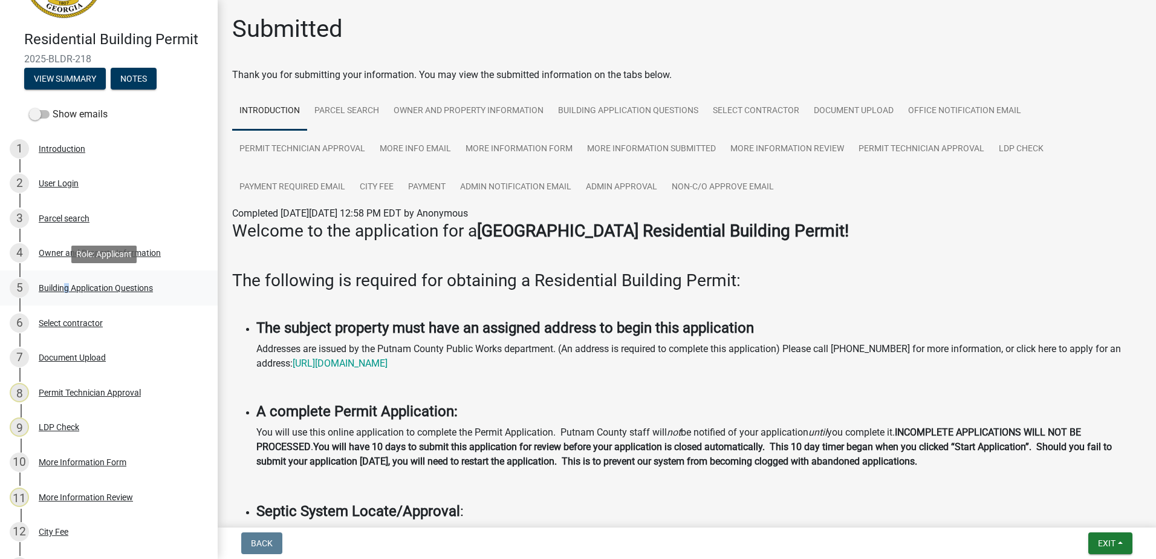
click at [62, 293] on div "5 Building Application Questions" at bounding box center [104, 287] width 189 height 19
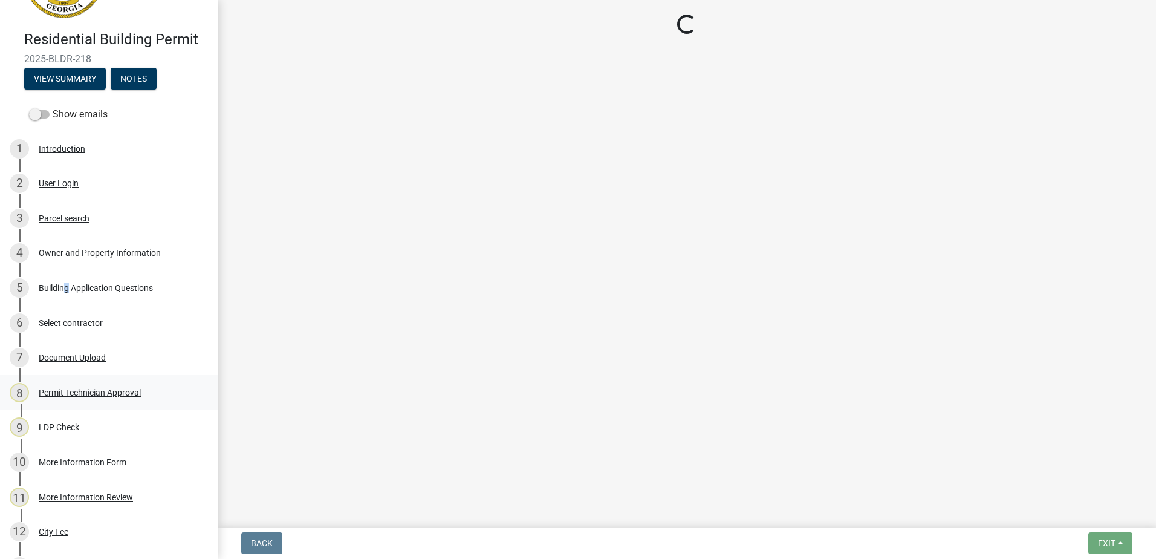
select select "ebf62bd9-0e77-42f1-a2f1-6aca02a789de"
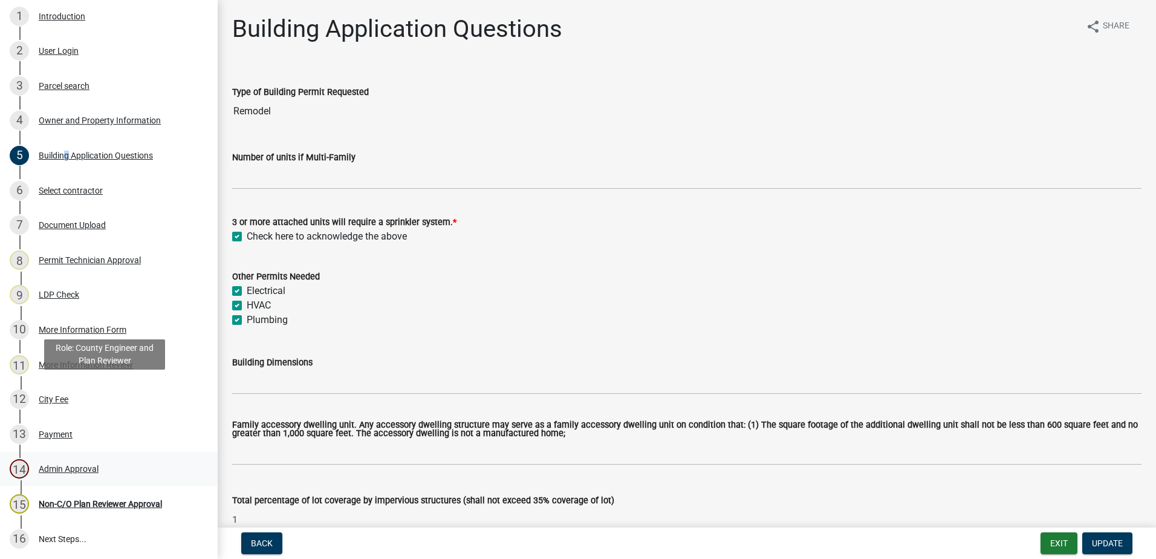
scroll to position [315, 0]
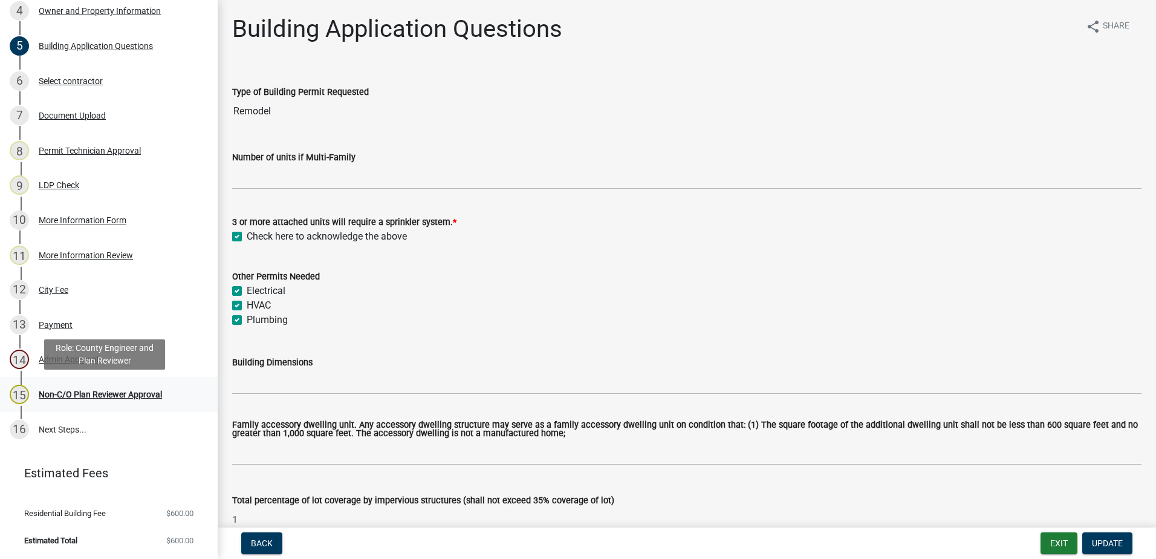
click at [118, 403] on div "15 Non-C/O Plan Reviewer Approval" at bounding box center [104, 394] width 189 height 19
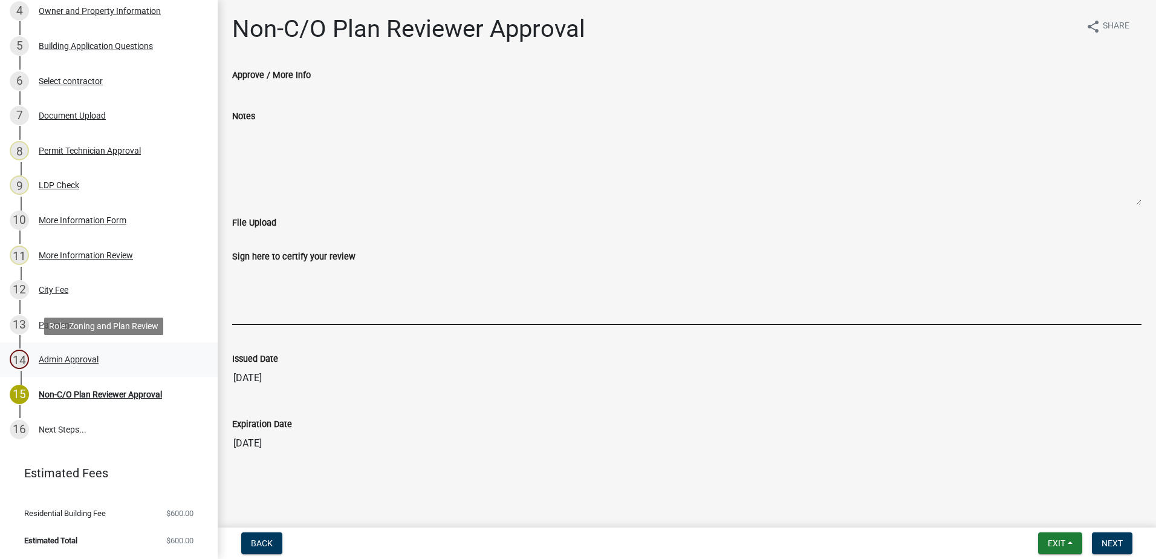
drag, startPoint x: 49, startPoint y: 371, endPoint x: 53, endPoint y: 358, distance: 14.0
click at [49, 371] on link "14 Admin Approval" at bounding box center [109, 359] width 218 height 35
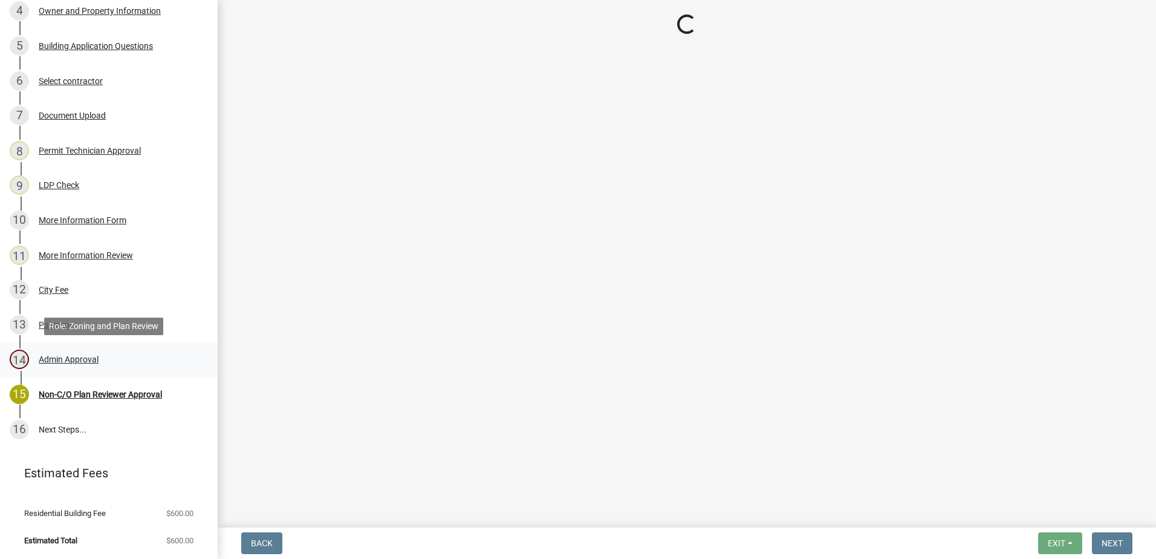
click at [53, 358] on div "Admin Approval" at bounding box center [69, 359] width 60 height 8
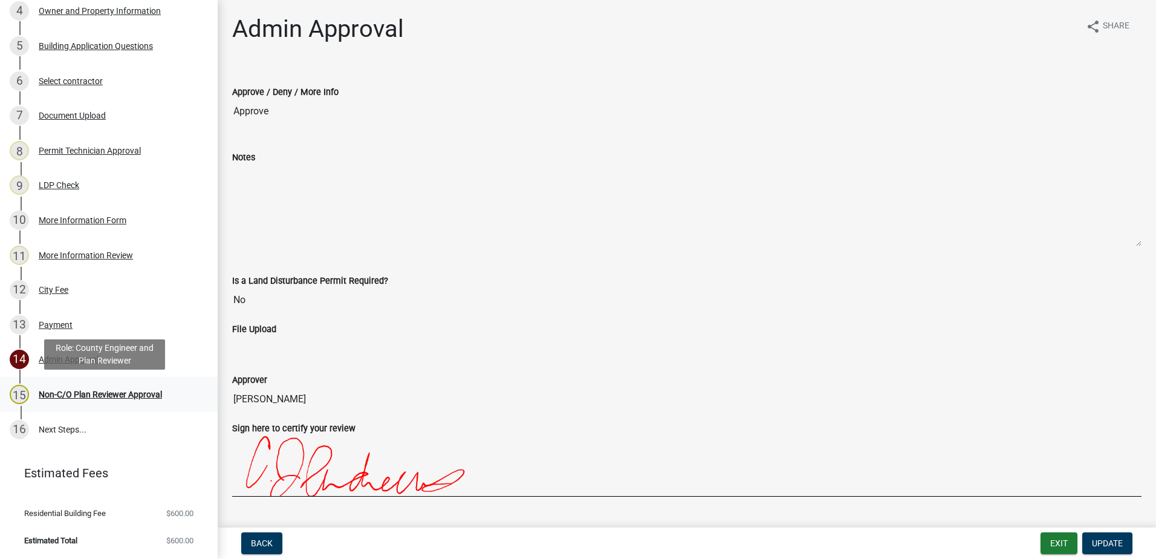
click at [61, 394] on div "Non-C/O Plan Reviewer Approval" at bounding box center [100, 394] width 123 height 8
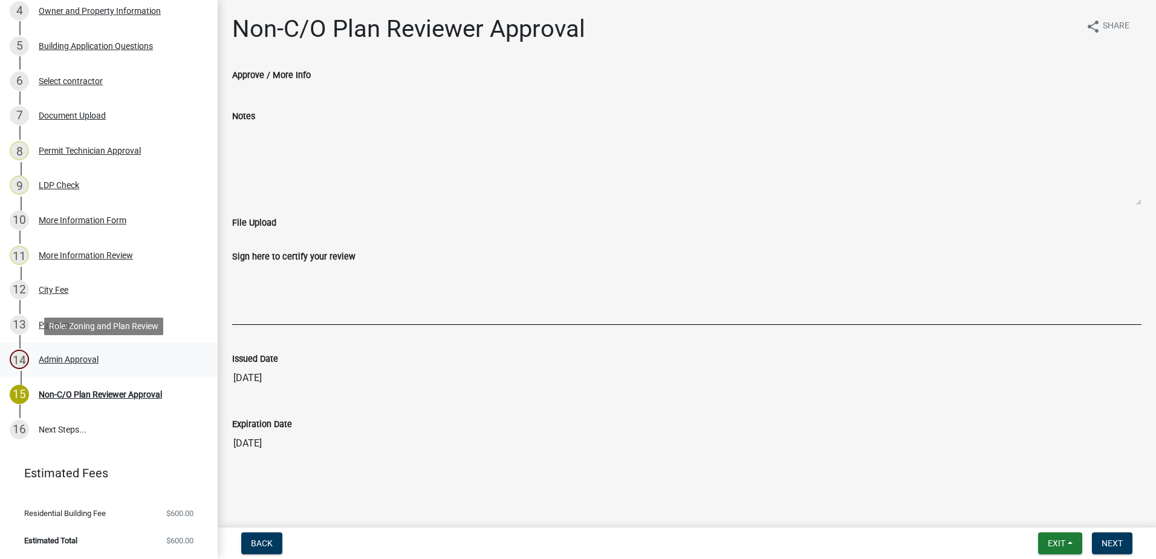
click at [56, 358] on div "Admin Approval" at bounding box center [69, 359] width 60 height 8
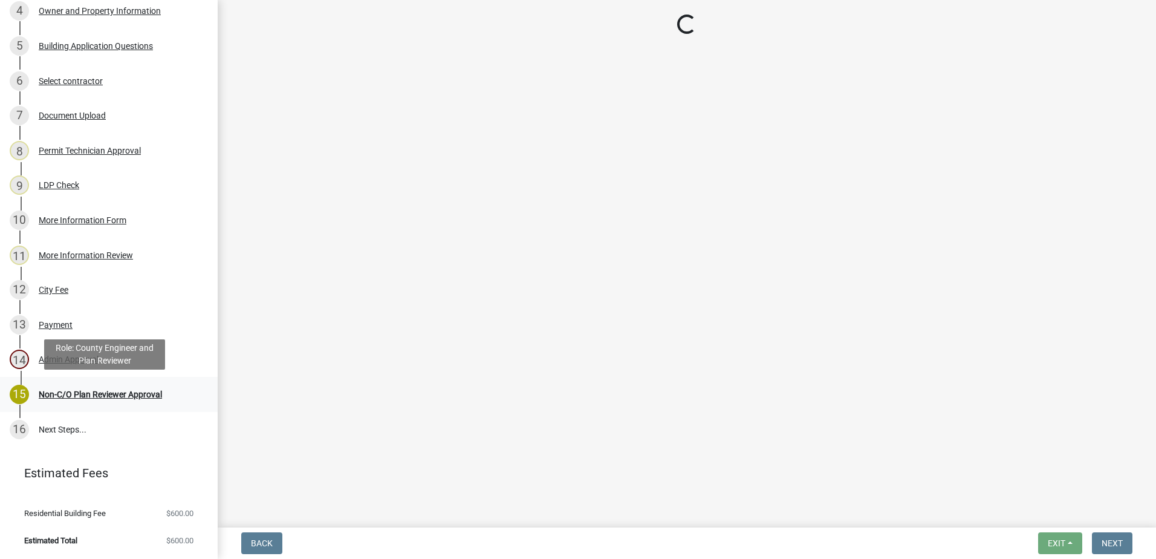
click at [83, 396] on div "Non-C/O Plan Reviewer Approval" at bounding box center [100, 394] width 123 height 8
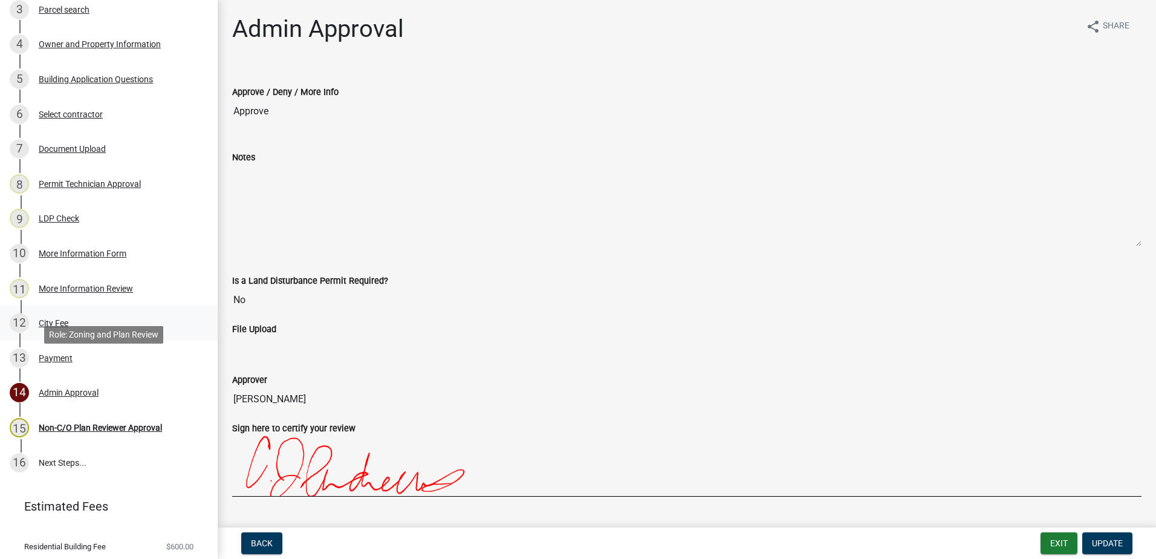
scroll to position [255, 0]
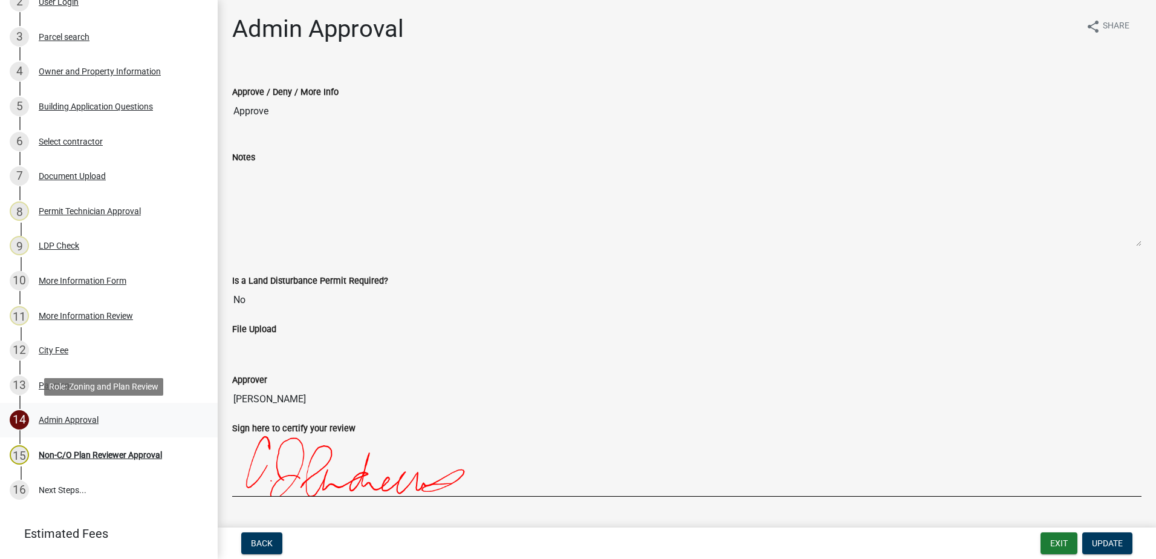
click at [63, 414] on div "14 Admin Approval" at bounding box center [104, 419] width 189 height 19
click at [76, 456] on div "Non-C/O Plan Reviewer Approval" at bounding box center [100, 454] width 123 height 8
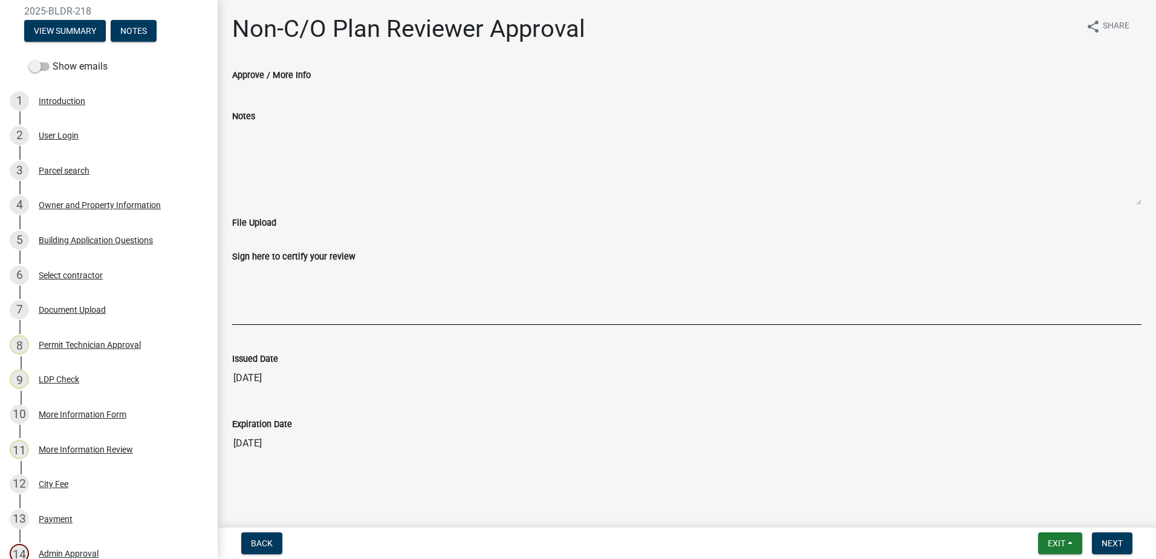
scroll to position [0, 0]
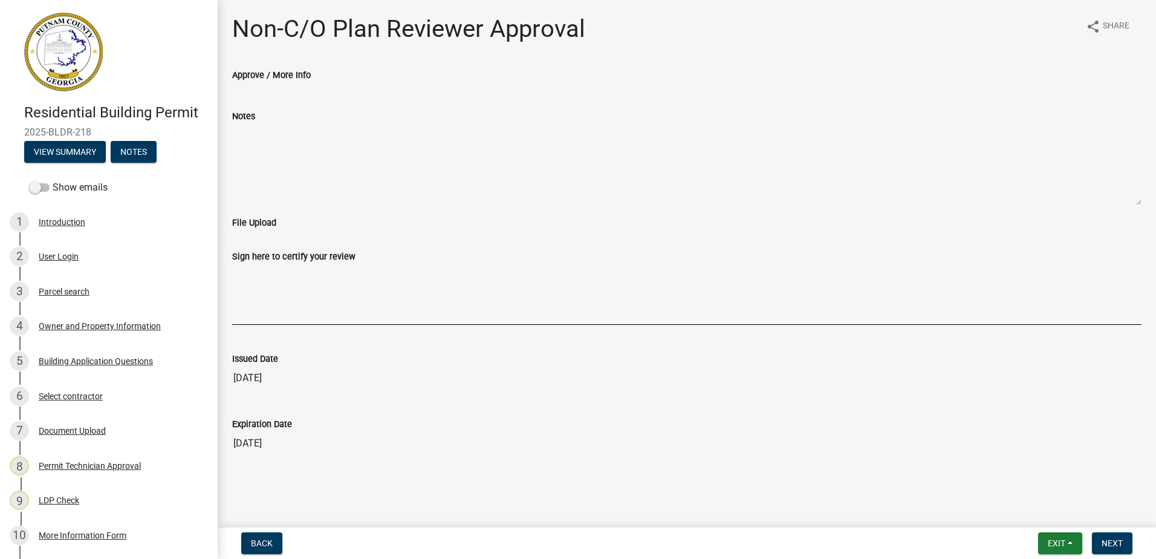
drag, startPoint x: 97, startPoint y: 128, endPoint x: 20, endPoint y: 134, distance: 77.7
click at [20, 134] on div "Residential Building Permit 2025-BLDR-218 View Summary Notes" at bounding box center [109, 129] width 198 height 71
drag, startPoint x: 20, startPoint y: 134, endPoint x: 28, endPoint y: 135, distance: 8.0
copy span "2025-BLDR-218"
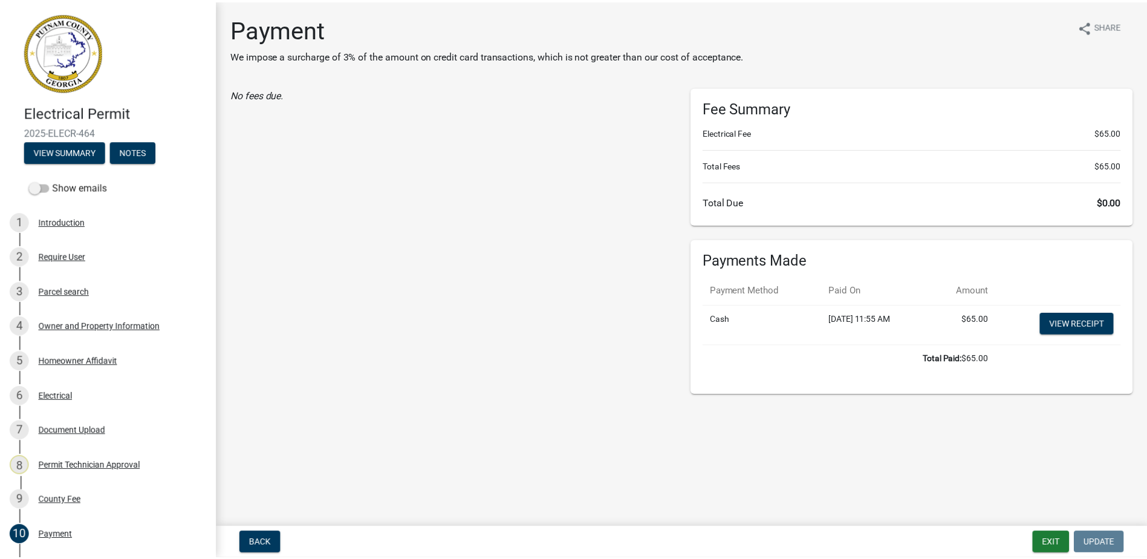
scroll to position [165, 0]
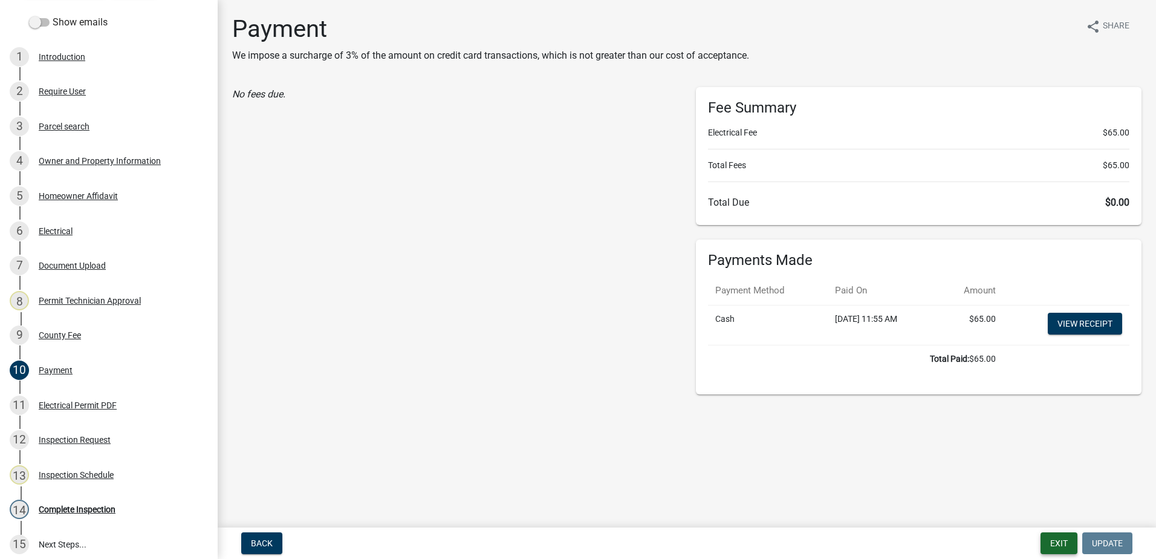
drag, startPoint x: 1034, startPoint y: 542, endPoint x: 1054, endPoint y: 544, distance: 20.6
click at [1045, 541] on div "Back Exit Update" at bounding box center [686, 543] width 919 height 22
click at [1053, 544] on button "Exit" at bounding box center [1059, 543] width 37 height 22
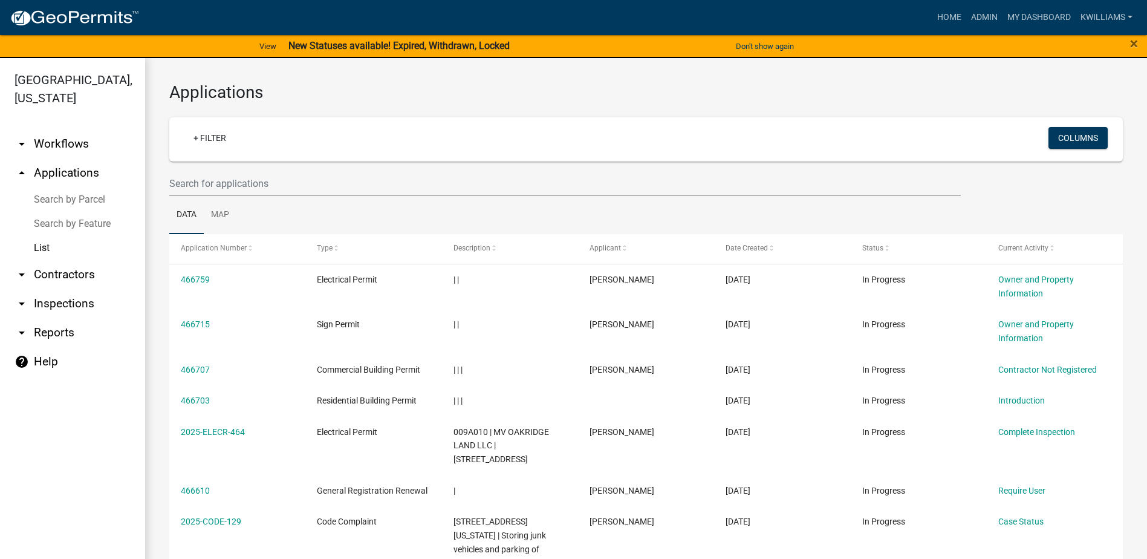
click at [71, 304] on link "arrow_drop_down Inspections" at bounding box center [72, 303] width 145 height 29
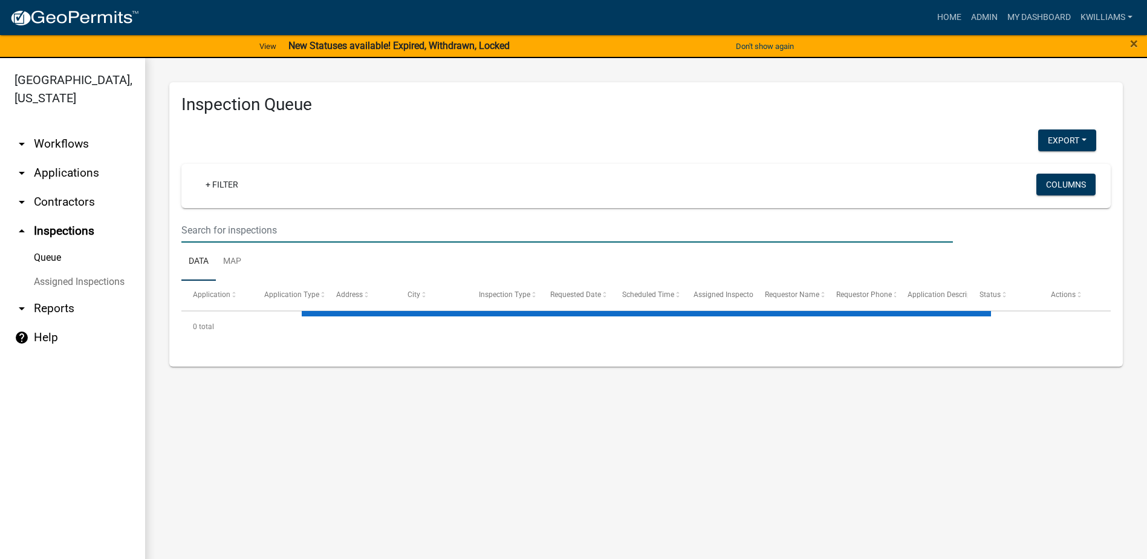
click at [249, 235] on input "text" at bounding box center [566, 230] width 771 height 25
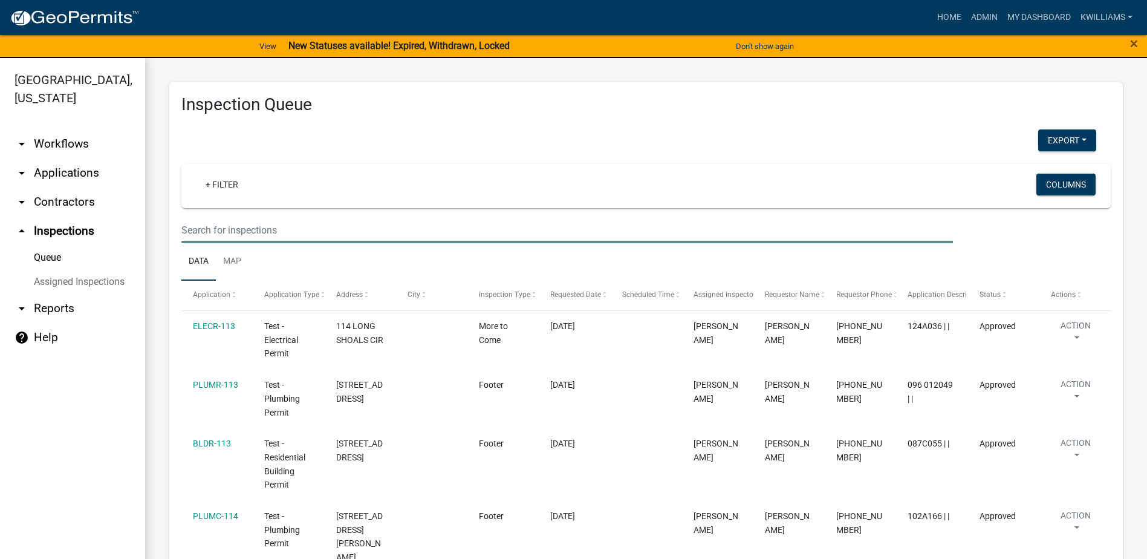
click at [210, 227] on input "text" at bounding box center [566, 230] width 771 height 25
click at [193, 225] on input "text" at bounding box center [566, 230] width 771 height 25
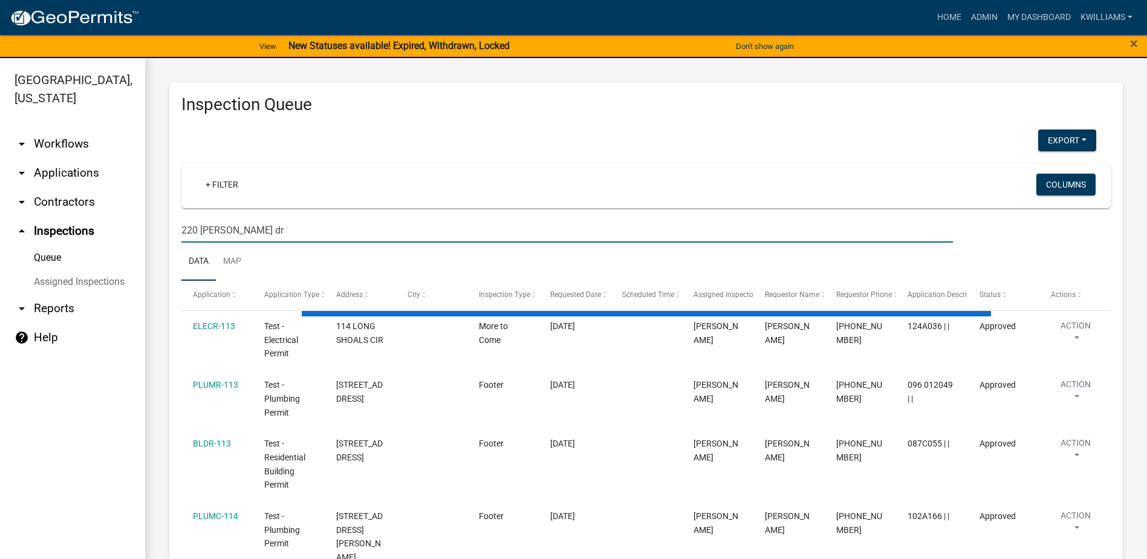
type input "220 thomas dr"
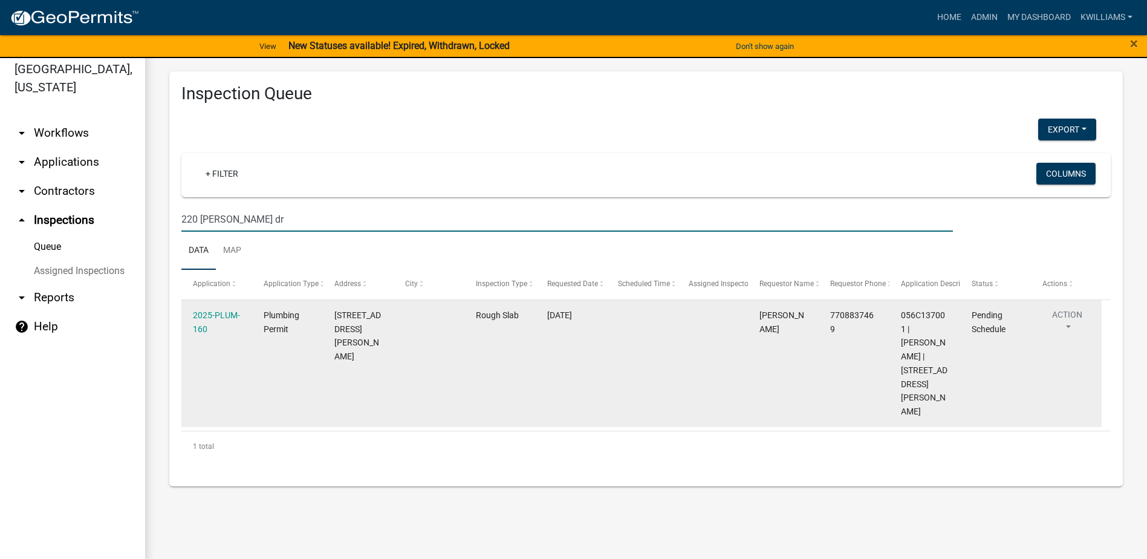
scroll to position [15, 0]
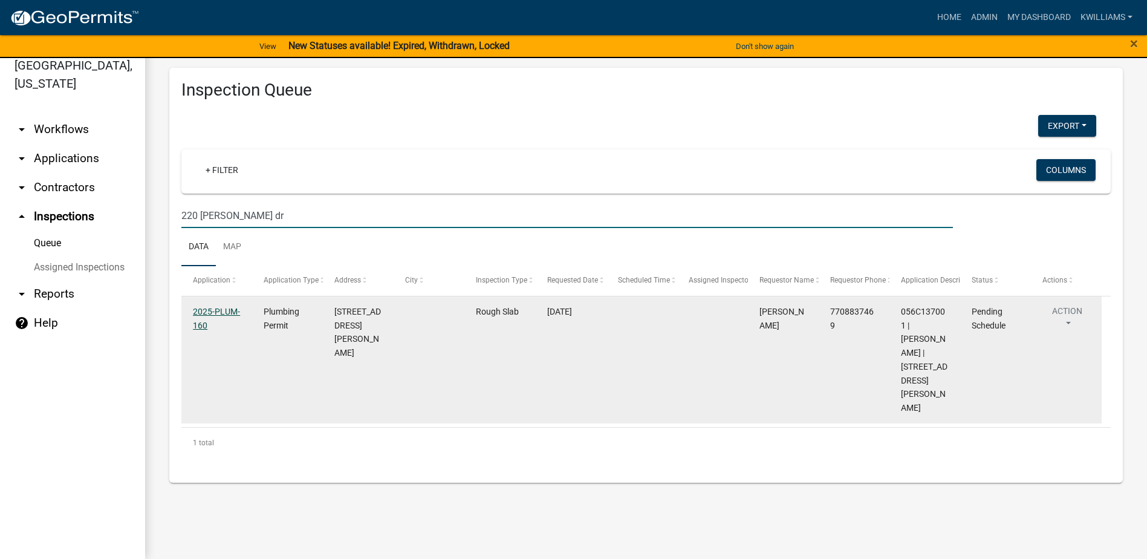
click at [220, 311] on link "2025-PLUM-160" at bounding box center [216, 319] width 47 height 24
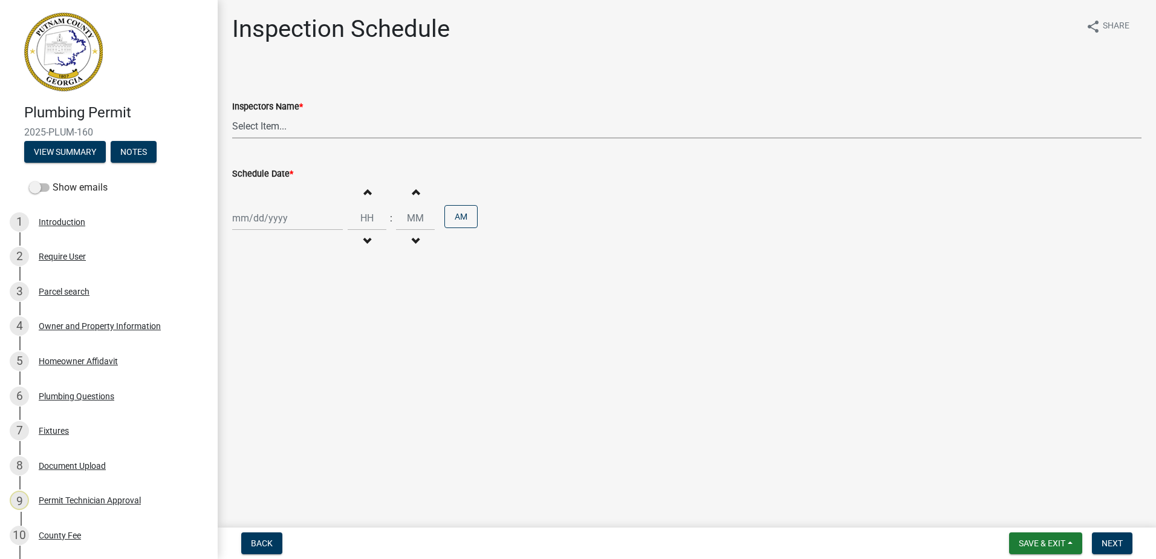
click at [258, 126] on select "Select Item... mrivera (Michele Rivera) jstokes (Jerry Stokes) asmith105 (Antho…" at bounding box center [686, 126] width 909 height 25
select select "a0ea4169-8540-4a2c-b9f4-cf4c1ffdeb95"
click at [232, 114] on select "Select Item... mrivera (Michele Rivera) jstokes (Jerry Stokes) asmith105 (Antho…" at bounding box center [686, 126] width 909 height 25
click at [268, 212] on div at bounding box center [287, 218] width 111 height 25
select select "8"
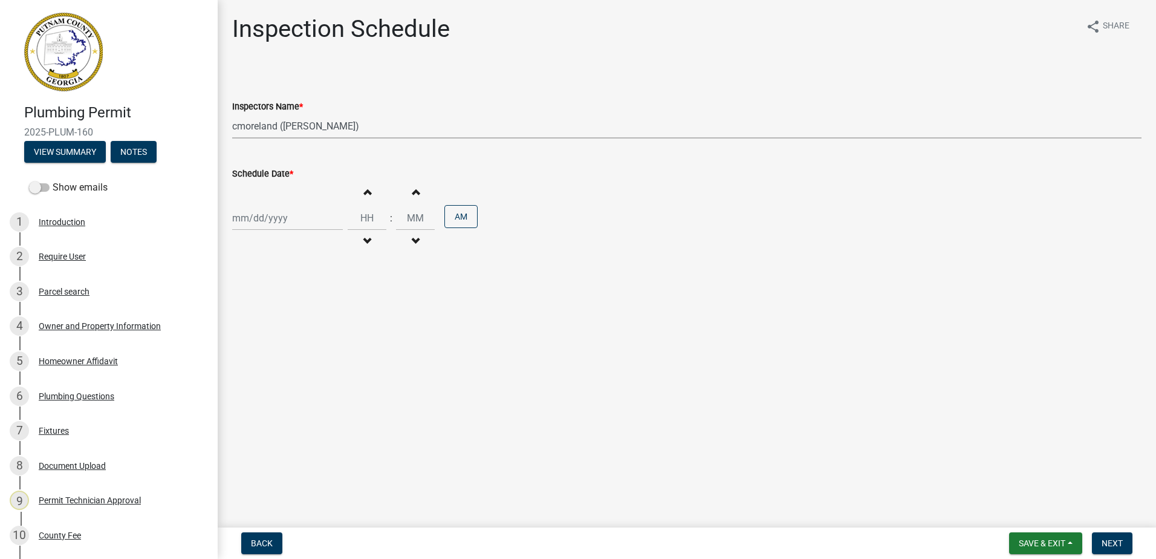
select select "2025"
click at [297, 339] on div "21" at bounding box center [302, 340] width 19 height 19
type input "08/21/2025"
click at [1122, 540] on span "Next" at bounding box center [1112, 543] width 21 height 10
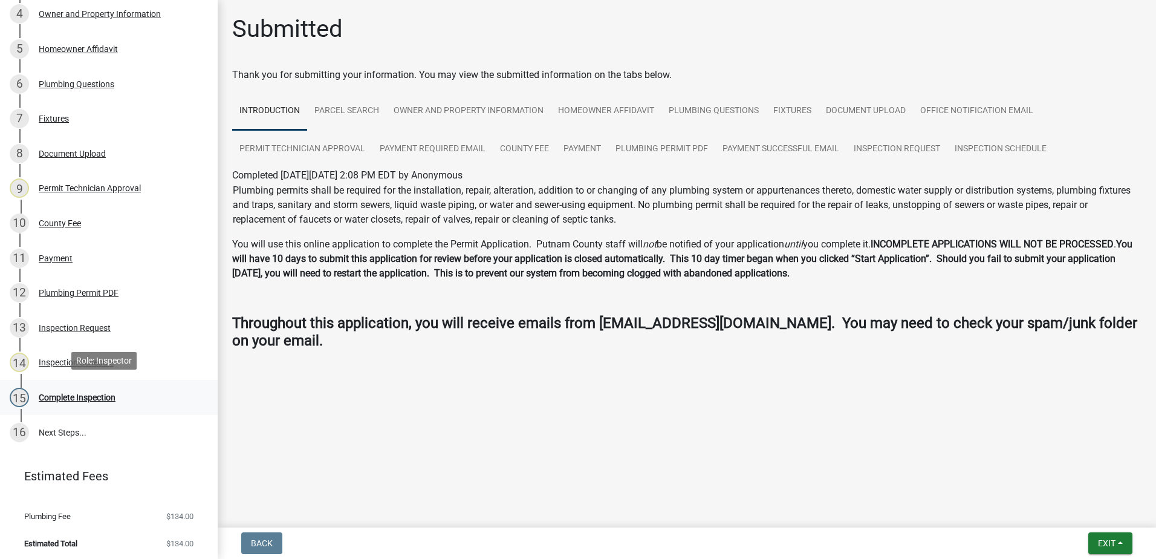
scroll to position [315, 0]
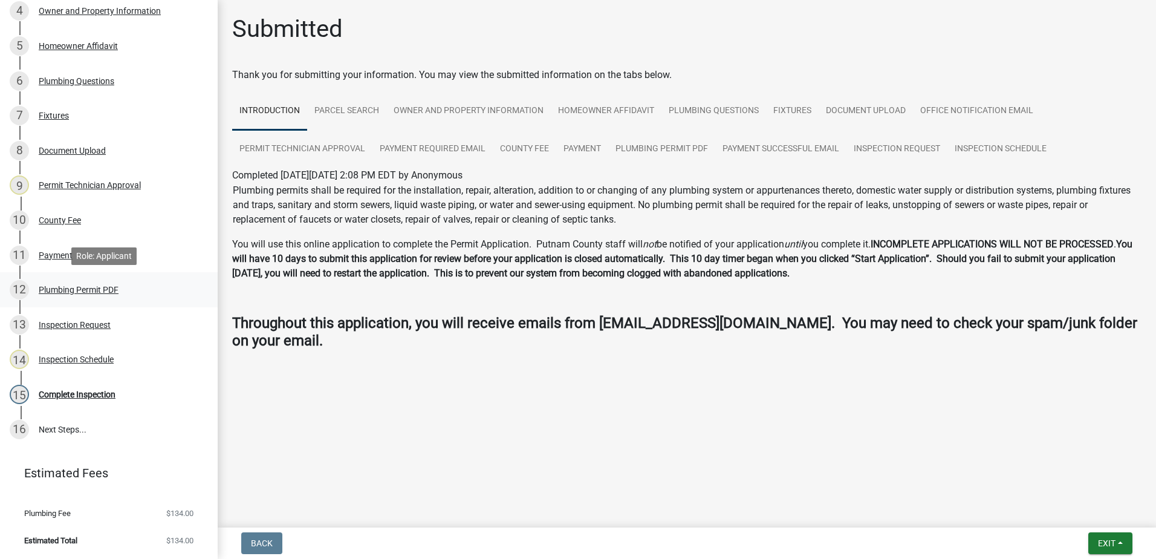
click at [82, 285] on div "Plumbing Permit PDF" at bounding box center [79, 289] width 80 height 8
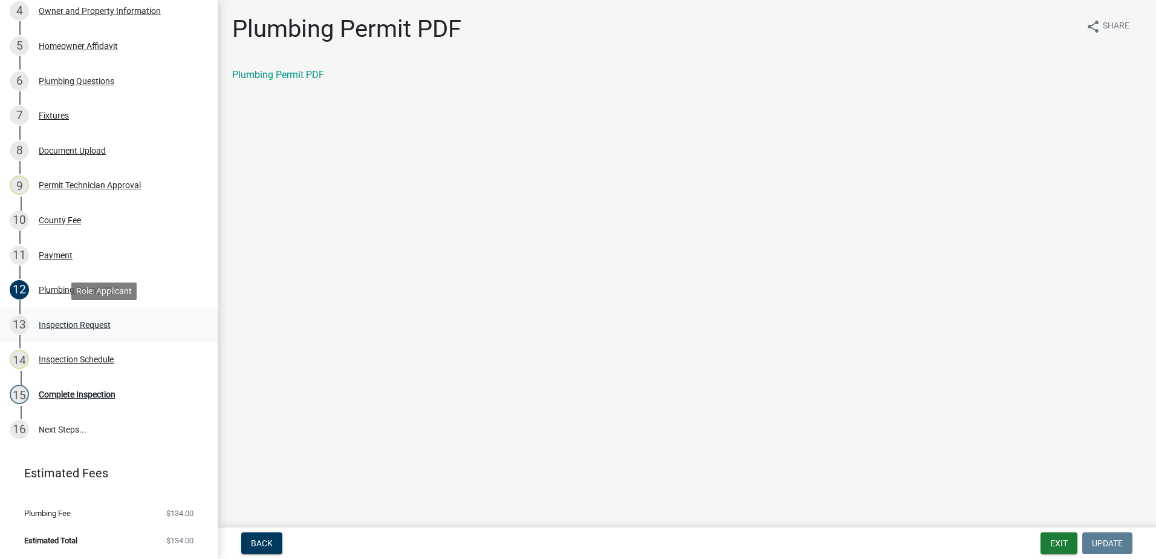
drag, startPoint x: 77, startPoint y: 320, endPoint x: 77, endPoint y: 313, distance: 7.3
click at [77, 319] on div "13 Inspection Request" at bounding box center [104, 324] width 189 height 19
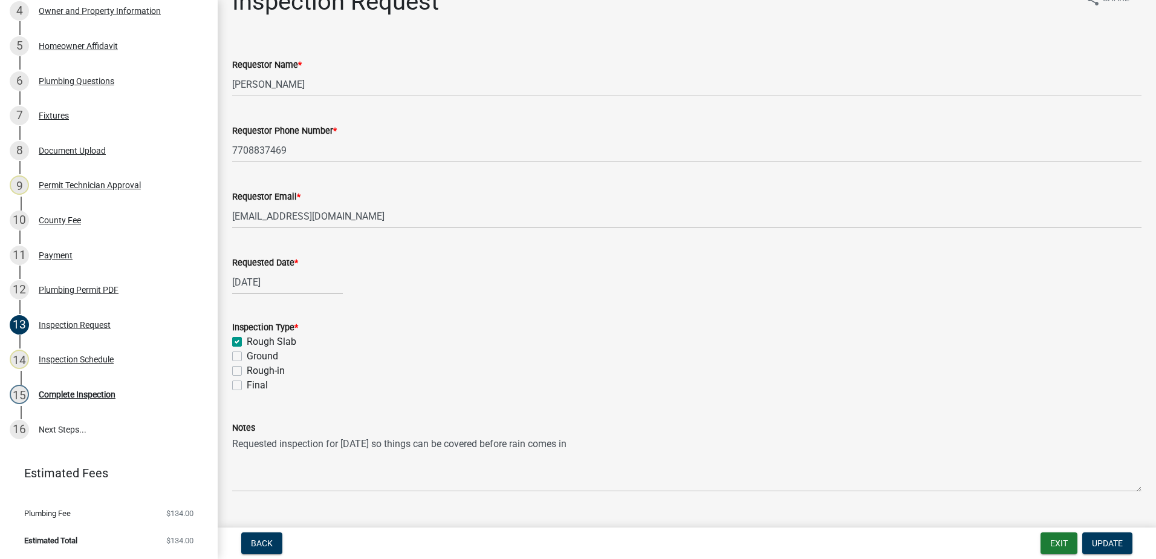
scroll to position [53, 0]
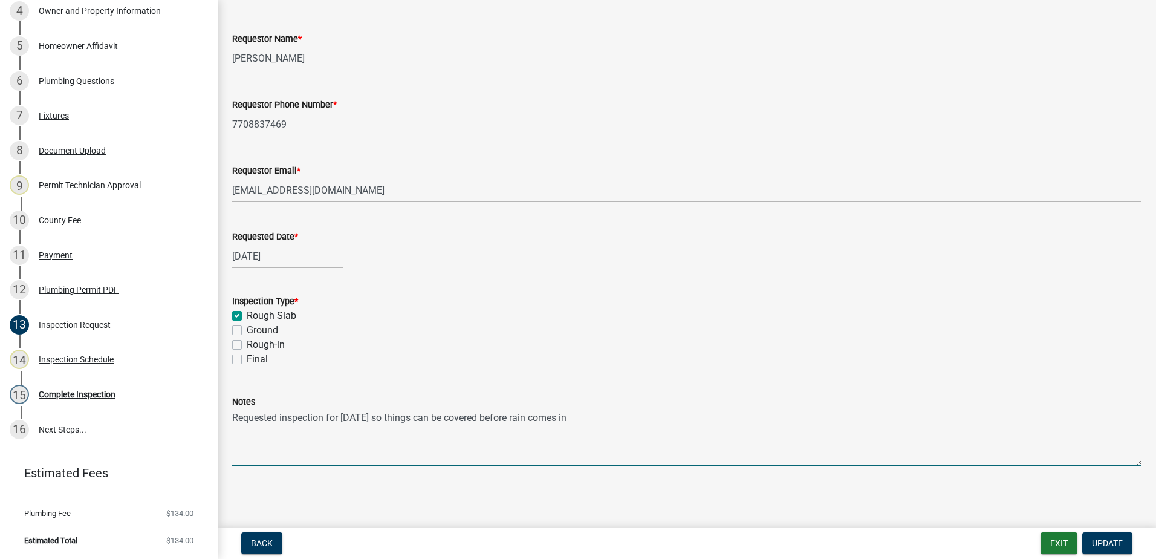
click at [603, 415] on textarea "Requested inspection for tomorrow so things can be covered before rain comes in" at bounding box center [686, 437] width 909 height 57
click at [598, 419] on textarea "Requested inspection for tomorrow so things can be covered before rain comes in" at bounding box center [686, 437] width 909 height 57
type textarea "Requested inspection for tomorrow so things can be covered before rain comes in…"
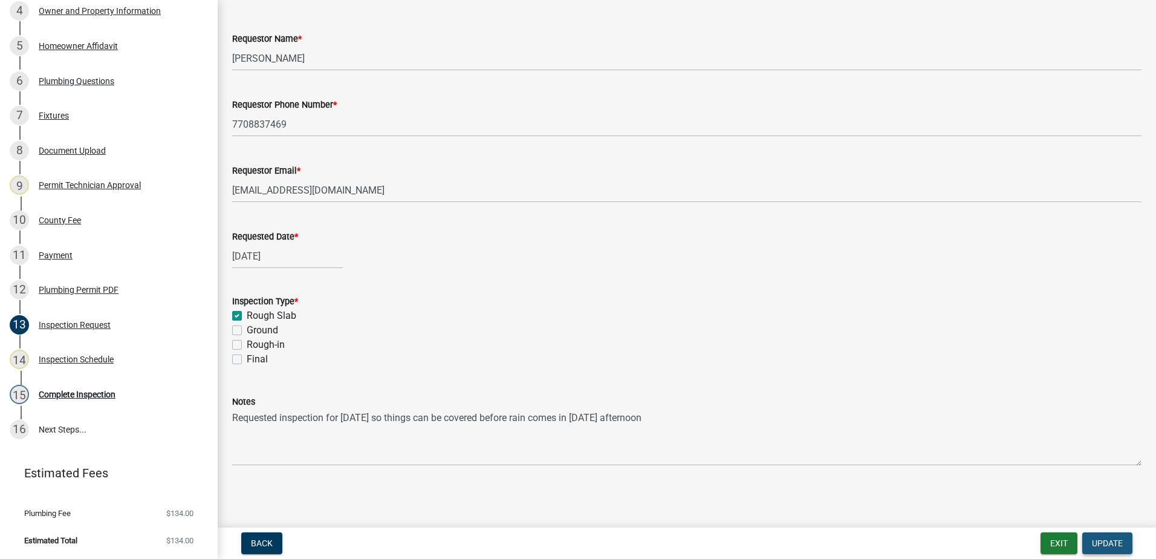
click at [1116, 548] on span "Update" at bounding box center [1107, 543] width 31 height 10
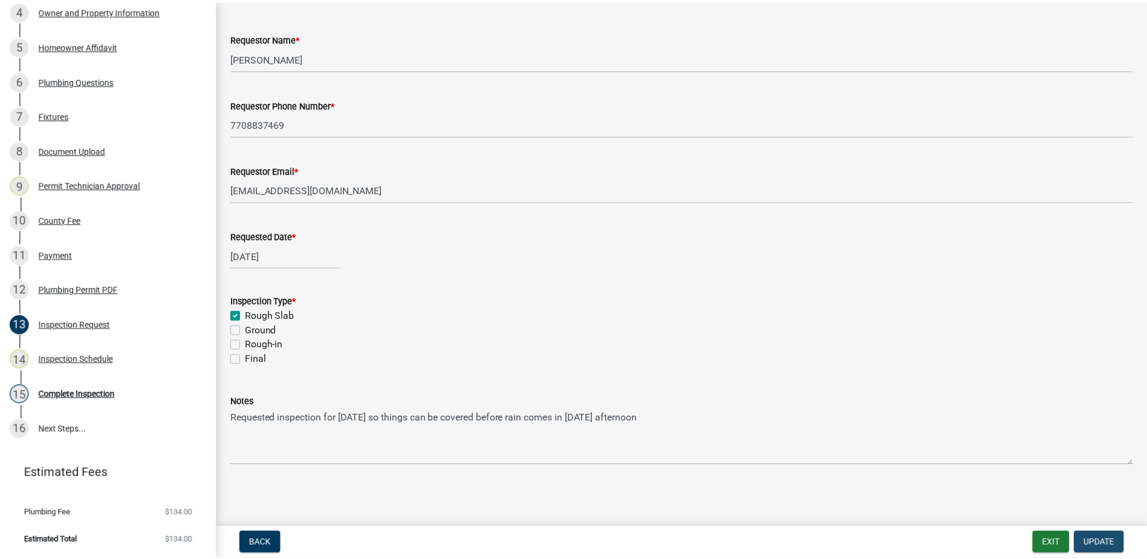
scroll to position [0, 0]
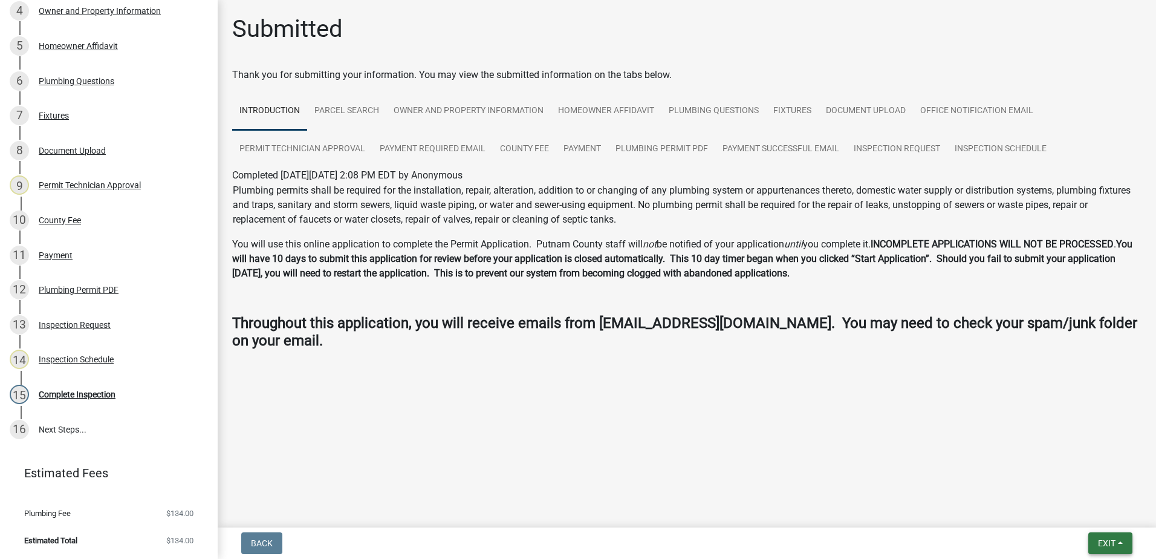
click at [1098, 545] on span "Exit" at bounding box center [1107, 543] width 18 height 10
click at [1088, 509] on button "Save & Exit" at bounding box center [1084, 511] width 97 height 29
